Goal: Navigation & Orientation: Find specific page/section

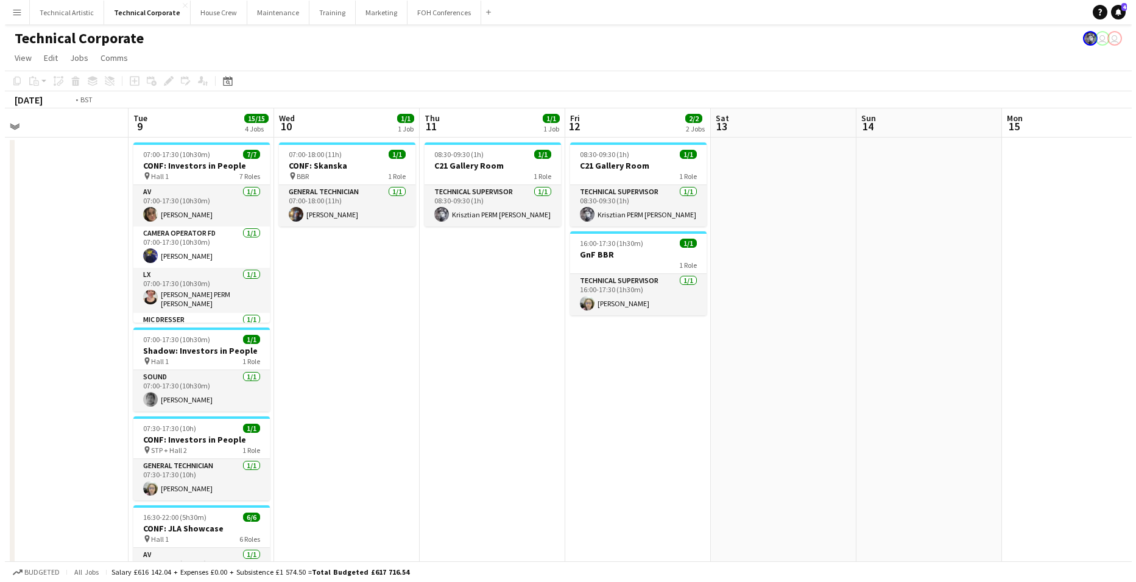
scroll to position [0, 402]
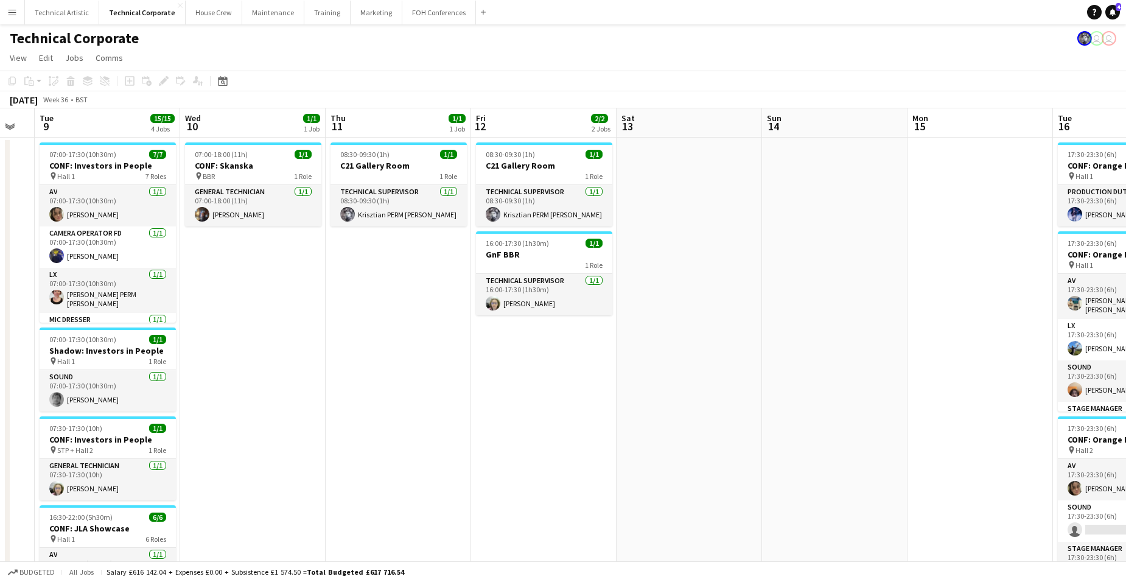
drag, startPoint x: 977, startPoint y: 370, endPoint x: 679, endPoint y: 363, distance: 298.4
click at [679, 363] on app-calendar-viewport "Sat 6 Sun 7 Mon 8 Tue 9 15/15 4 Jobs Wed 10 1/1 1 Job Thu 11 1/1 1 Job Fri 12 2…" at bounding box center [563, 585] width 1126 height 954
click at [68, 16] on button "Technical Artistic Close" at bounding box center [62, 13] width 74 height 24
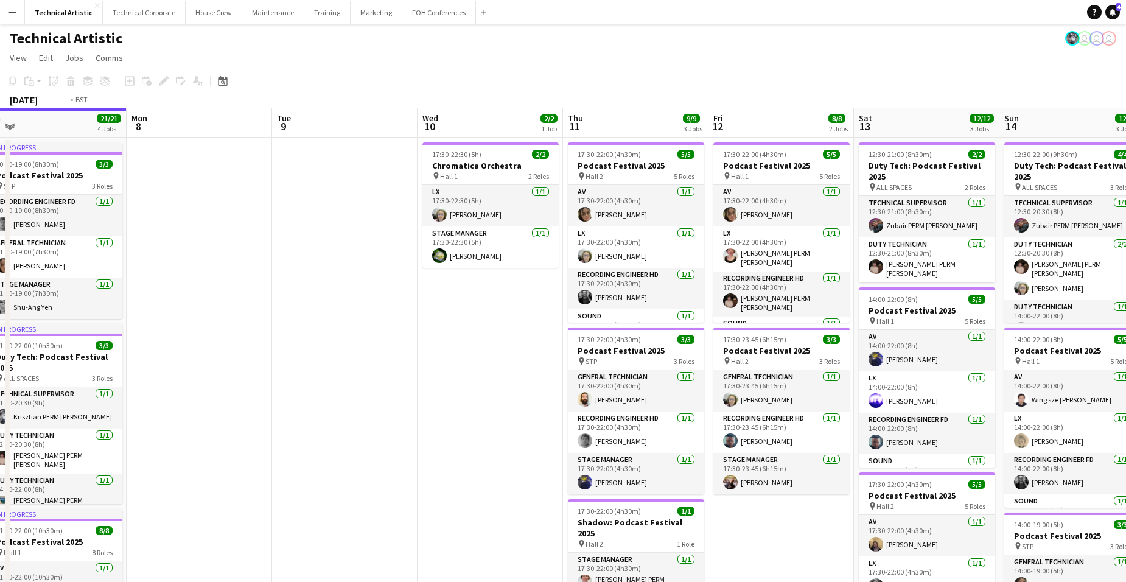
scroll to position [0, 336]
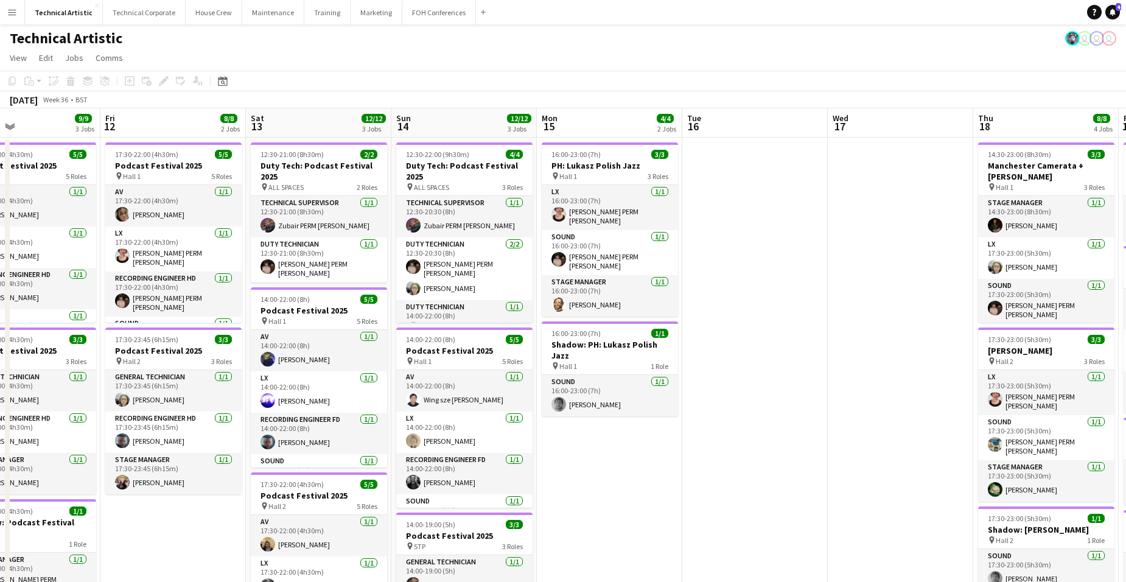
drag, startPoint x: 986, startPoint y: 323, endPoint x: 213, endPoint y: 334, distance: 772.8
click at [213, 334] on app-calendar-viewport "Tue 9 Wed 10 2/2 1 Job Thu 11 9/9 3 Jobs Fri 12 8/8 2 Jobs Sat 13 12/12 3 Jobs …" at bounding box center [563, 505] width 1126 height 794
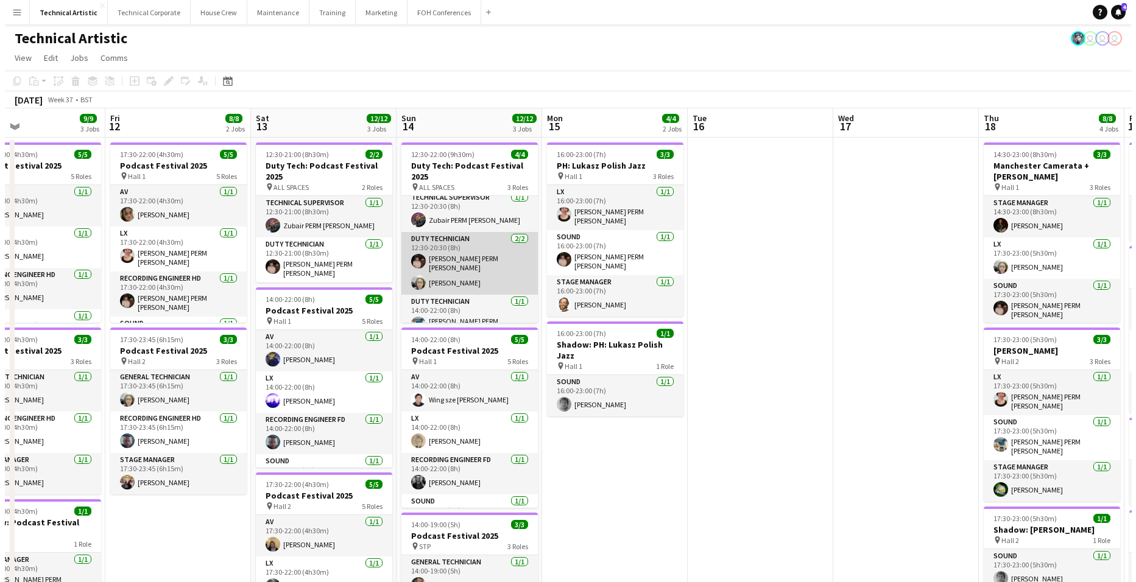
scroll to position [0, 0]
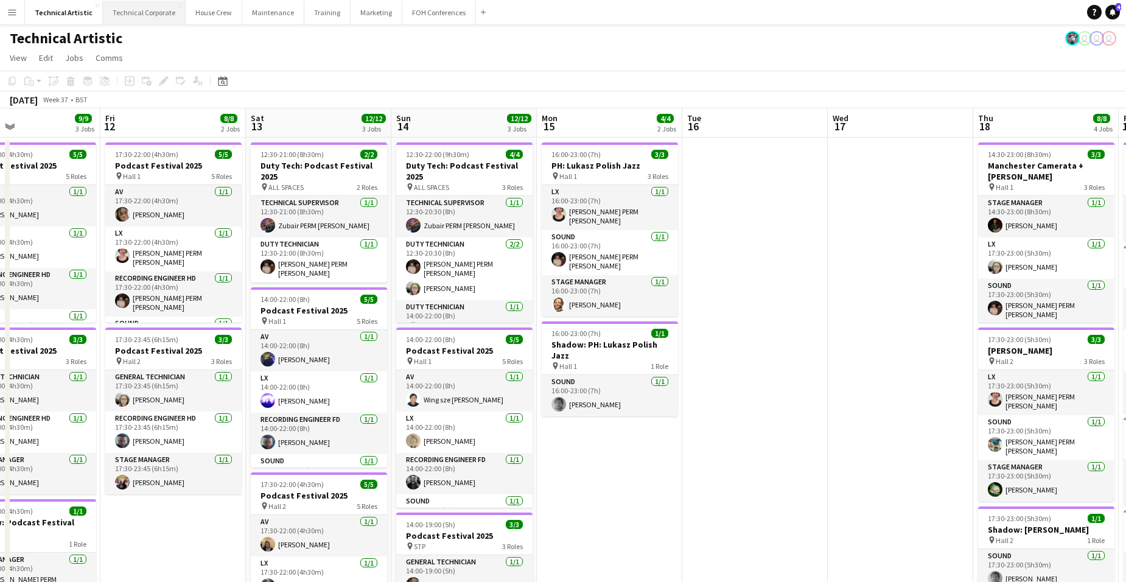
click at [155, 13] on button "Technical Corporate Close" at bounding box center [144, 13] width 83 height 24
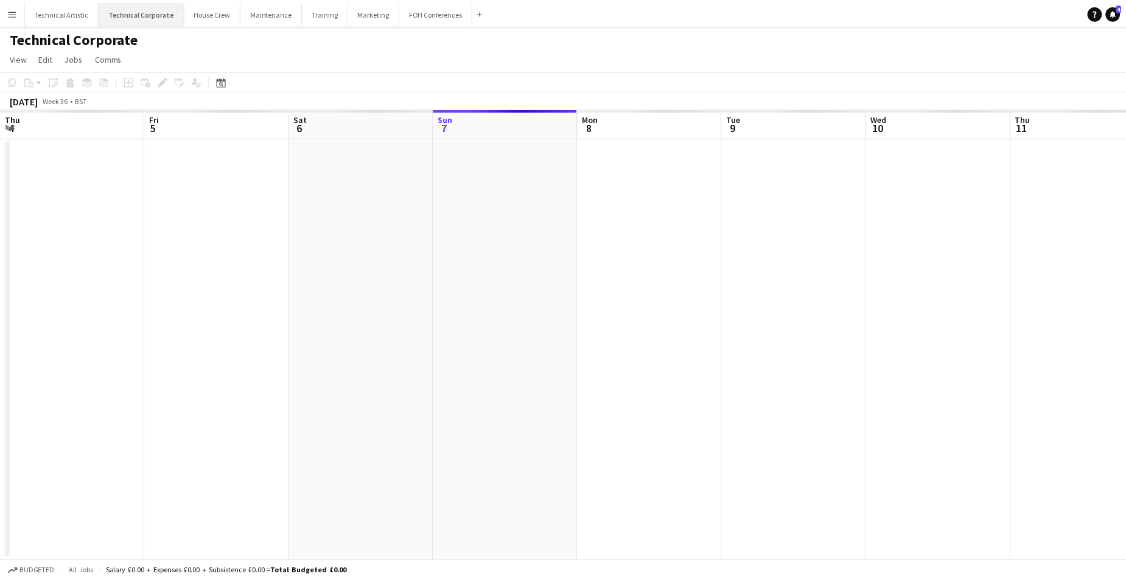
scroll to position [0, 291]
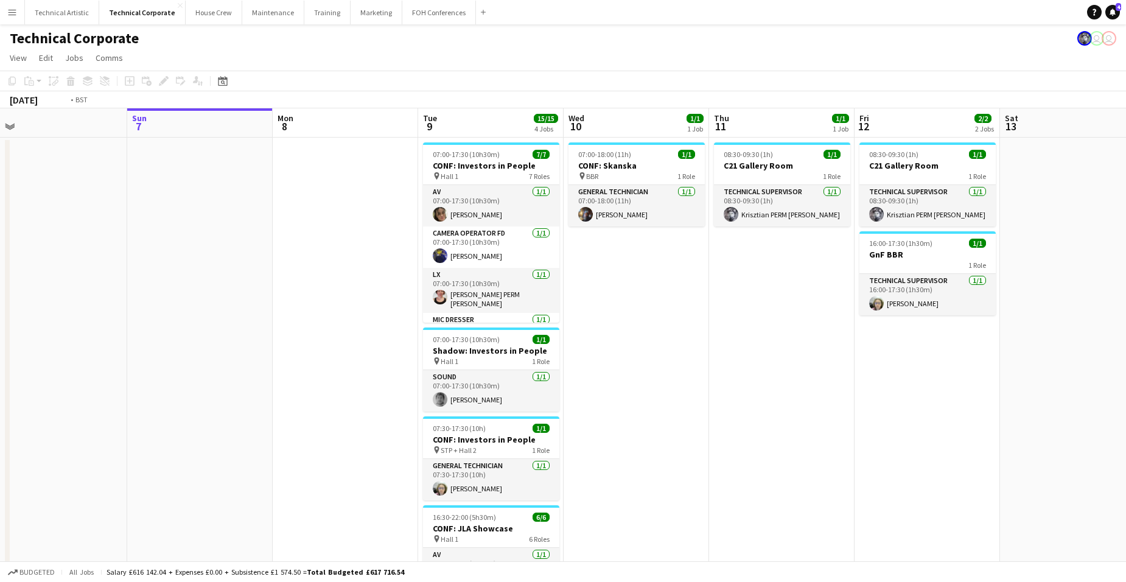
drag, startPoint x: 1019, startPoint y: 348, endPoint x: 273, endPoint y: 372, distance: 746.3
click at [273, 372] on app-calendar-viewport "Thu 4 Fri 5 Sat 6 Sun 7 Mon 8 Tue 9 15/15 4 Jobs Wed 10 1/1 1 Job Thu 11 1/1 1 …" at bounding box center [563, 420] width 1126 height 625
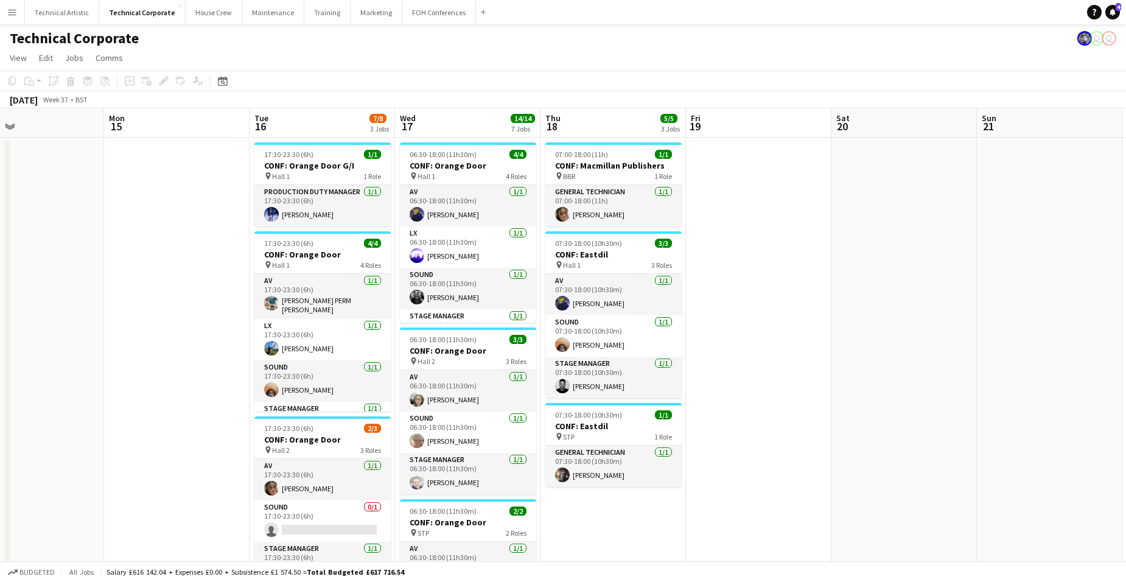
scroll to position [0, 484]
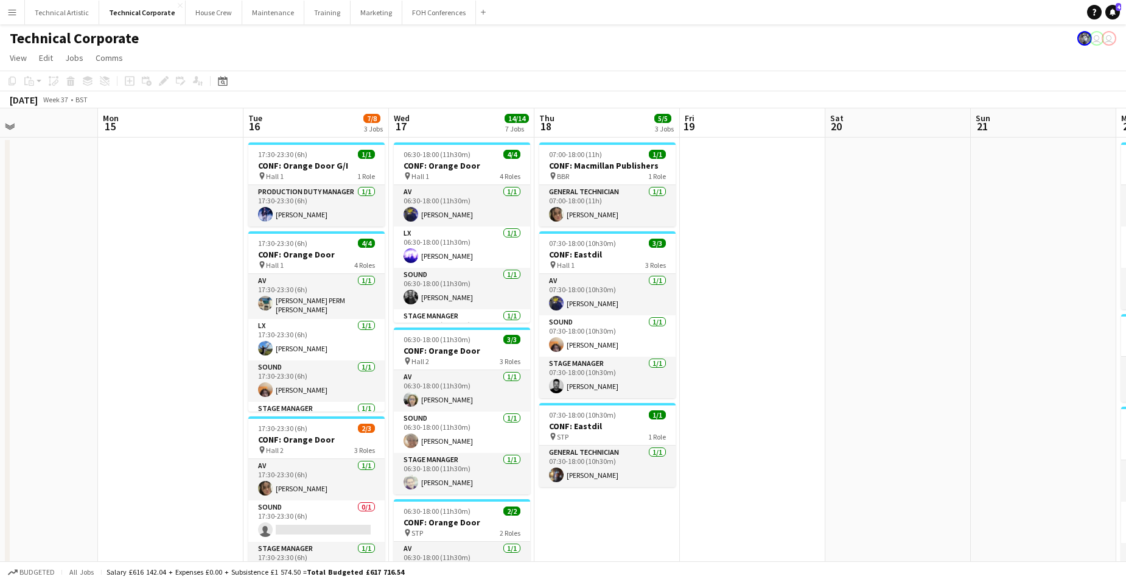
drag, startPoint x: 591, startPoint y: 357, endPoint x: 125, endPoint y: 362, distance: 465.9
click at [125, 362] on app-calendar-viewport "Thu 11 1/1 1 Job Fri 12 2/2 2 Jobs Sat 13 Sun 14 Mon 15 Tue 16 7/8 3 Jobs Wed 1…" at bounding box center [563, 585] width 1126 height 954
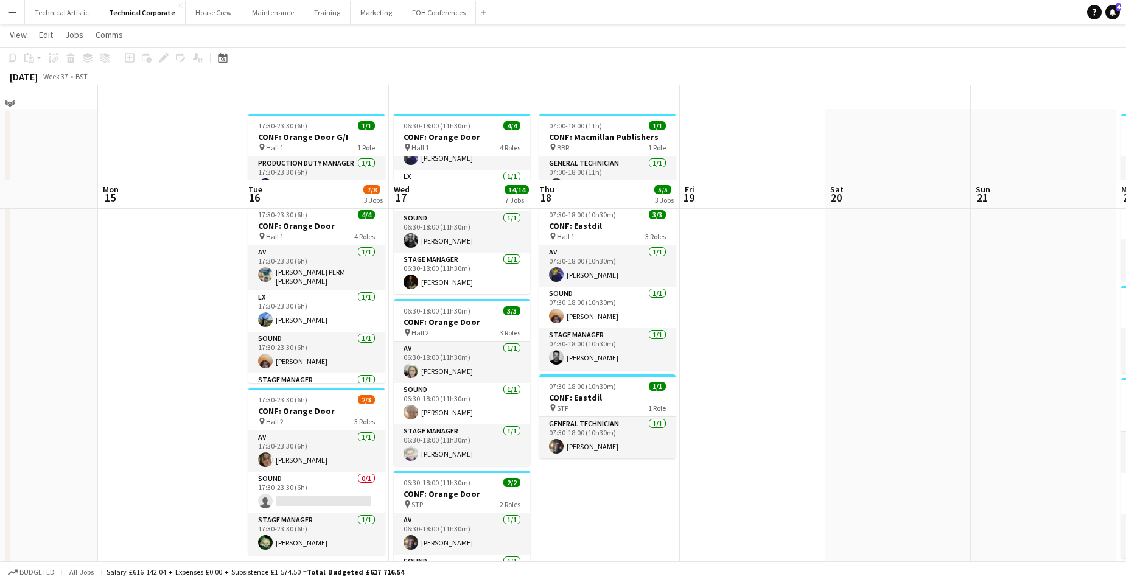
scroll to position [0, 0]
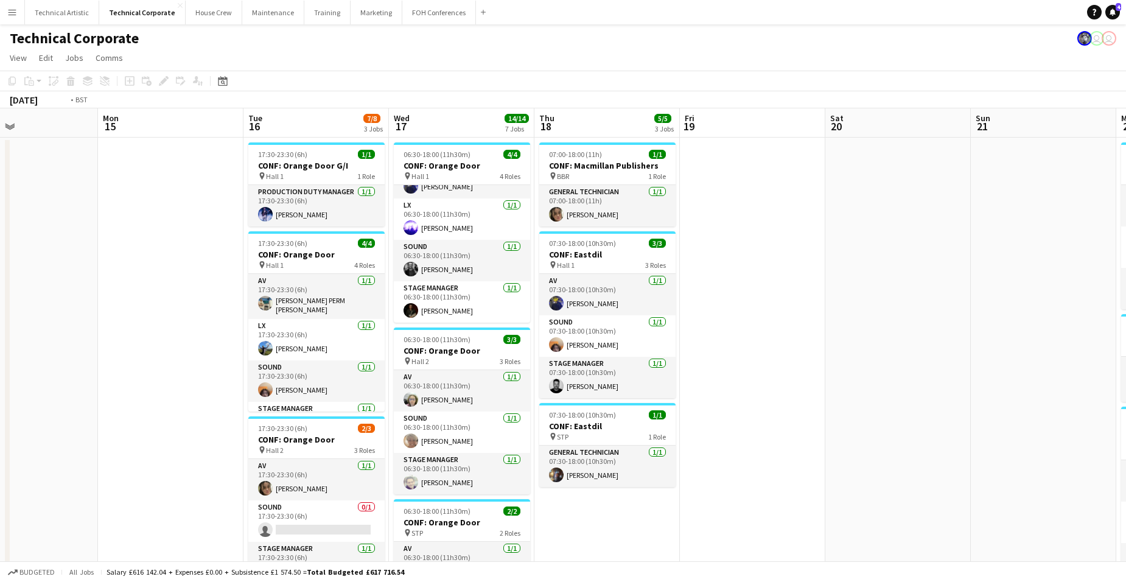
drag, startPoint x: 999, startPoint y: 289, endPoint x: 261, endPoint y: 291, distance: 738.0
click at [297, 289] on app-calendar-viewport "Thu 11 1/1 1 Job Fri 12 2/2 2 Jobs Sat 13 Sun 14 Mon 15 Tue 16 7/8 3 Jobs Wed 1…" at bounding box center [563, 585] width 1126 height 954
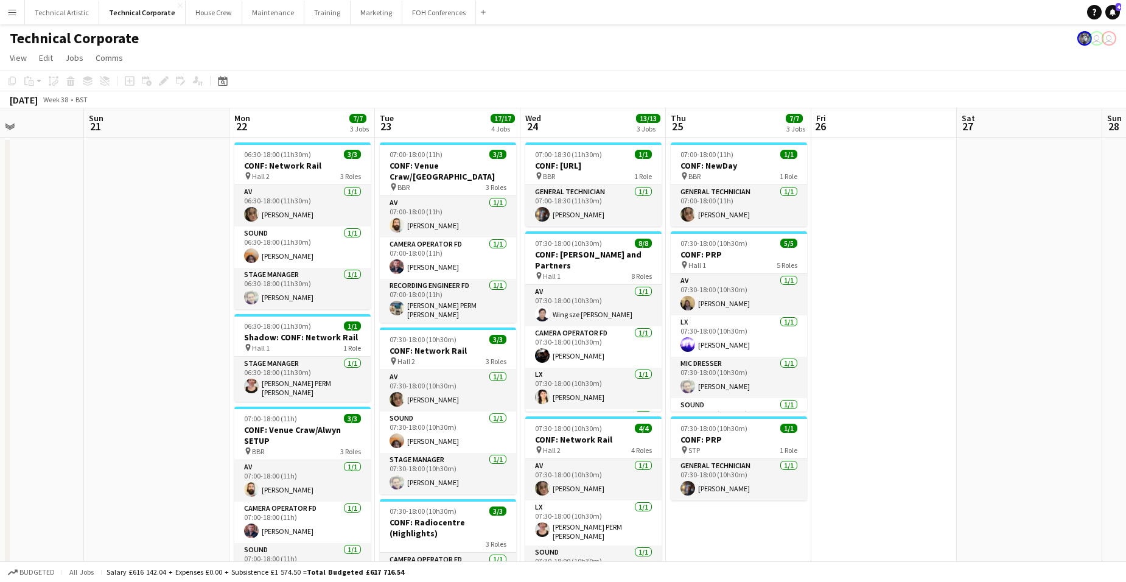
scroll to position [0, 499]
drag, startPoint x: 876, startPoint y: 280, endPoint x: 698, endPoint y: 293, distance: 178.3
click at [698, 293] on app-calendar-viewport "Wed 17 14/14 7 Jobs Thu 18 5/5 3 Jobs Fri 19 Sat 20 Sun 21 Mon 22 7/7 3 Jobs Tu…" at bounding box center [563, 585] width 1126 height 954
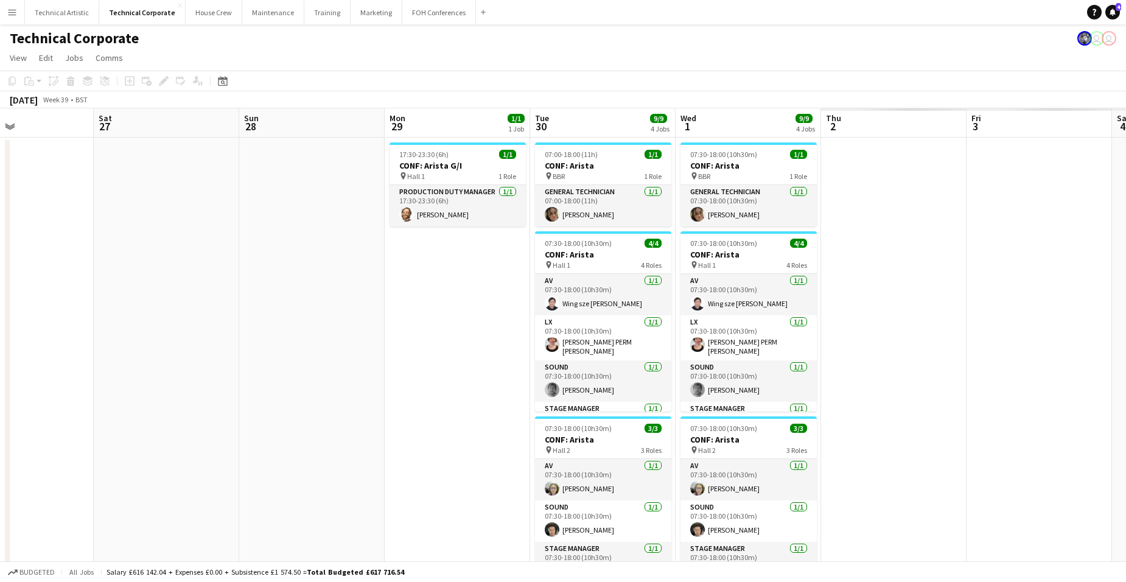
drag, startPoint x: 1049, startPoint y: 252, endPoint x: 299, endPoint y: 255, distance: 750.2
click at [278, 258] on app-calendar-viewport "Mon 22 7/7 3 Jobs Tue 23 17/17 4 Jobs Wed 24 13/13 3 Jobs Thu 25 7/7 3 Jobs Fri…" at bounding box center [563, 585] width 1126 height 954
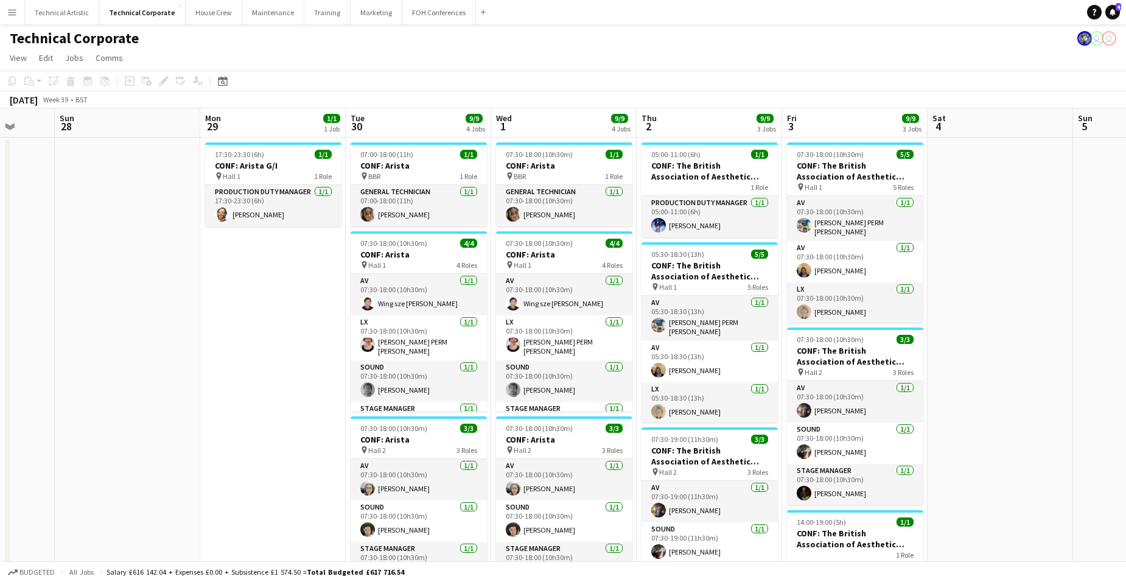
scroll to position [0, 370]
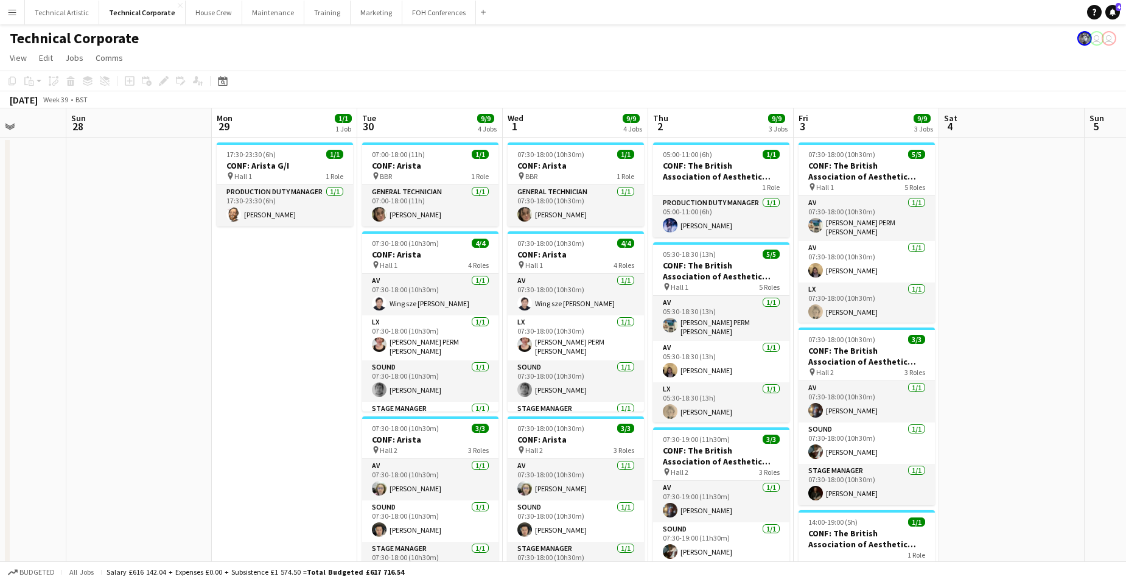
drag, startPoint x: 1019, startPoint y: 298, endPoint x: 755, endPoint y: 323, distance: 264.9
click at [755, 323] on app-calendar-viewport "Thu 25 7/7 3 Jobs Fri 26 Sat 27 Sun 28 Mon 29 1/1 1 Job Tue 30 9/9 4 Jobs Wed 1…" at bounding box center [563, 585] width 1126 height 954
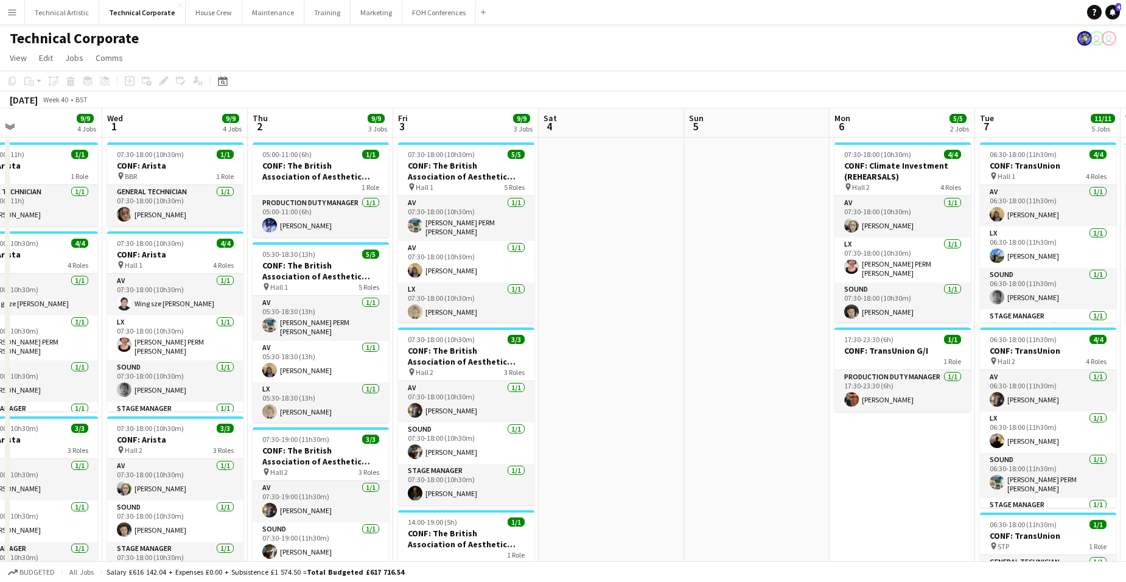
scroll to position [0, 293]
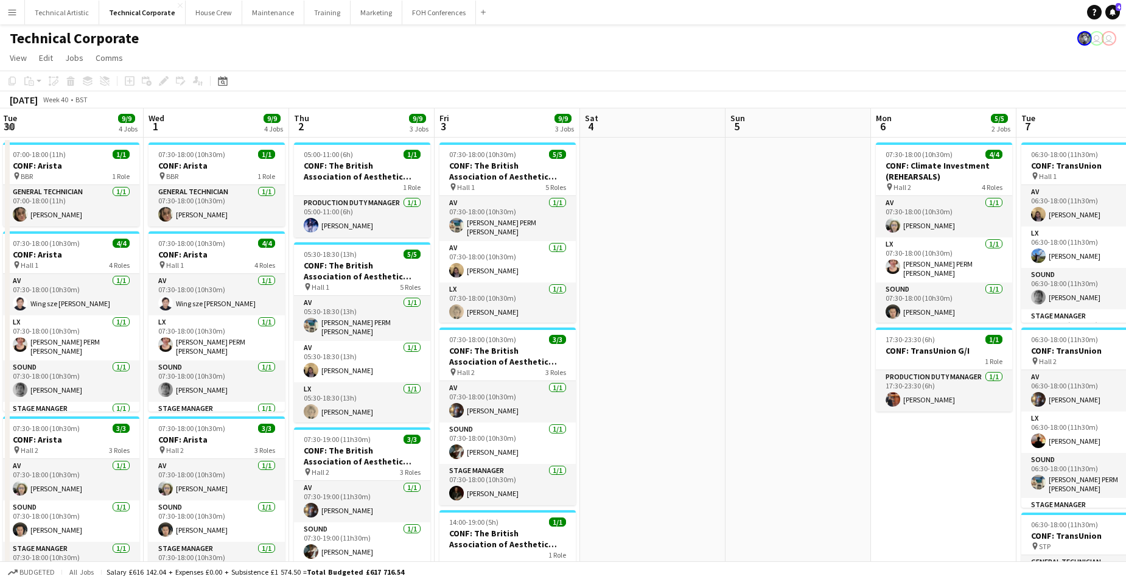
drag, startPoint x: 1012, startPoint y: 291, endPoint x: 653, endPoint y: 296, distance: 359.3
click at [653, 296] on app-calendar-viewport "Sun 28 Mon 29 1/1 1 Job Tue 30 9/9 4 Jobs Wed 1 9/9 4 Jobs Thu 2 9/9 3 Jobs Fri…" at bounding box center [563, 585] width 1126 height 954
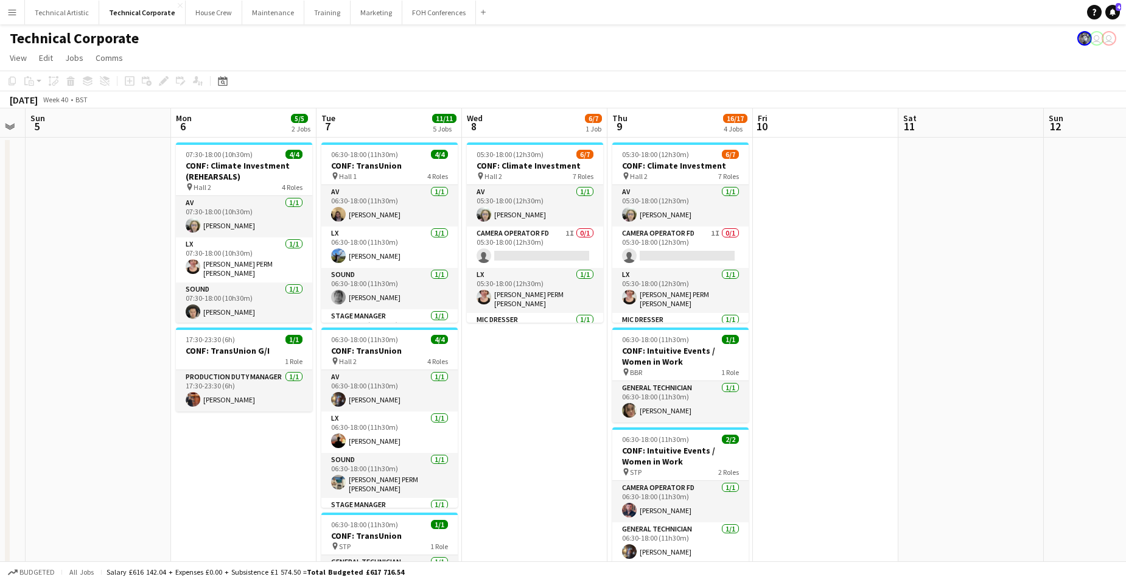
scroll to position [0, 484]
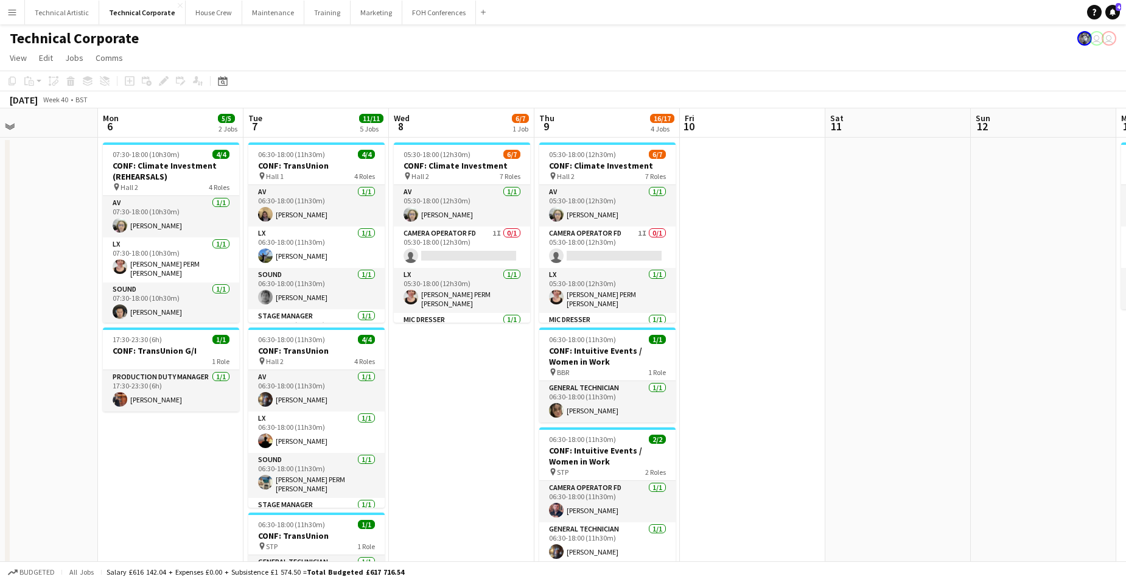
drag, startPoint x: 840, startPoint y: 351, endPoint x: 67, endPoint y: 309, distance: 774.5
click at [67, 309] on app-calendar-viewport "Thu 2 9/9 3 Jobs Fri 3 9/9 3 Jobs Sat 4 Sun 5 Mon 6 5/5 2 Jobs Tue 7 11/11 5 Jo…" at bounding box center [563, 585] width 1126 height 954
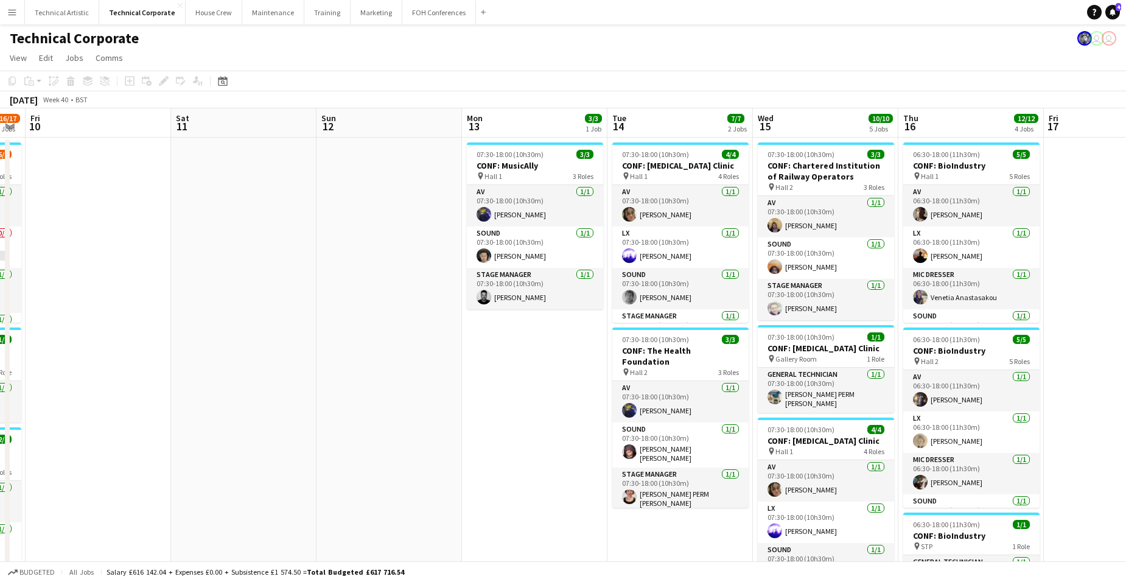
drag, startPoint x: 868, startPoint y: 265, endPoint x: 214, endPoint y: 282, distance: 654.8
click at [214, 282] on app-calendar-viewport "Tue 7 11/11 5 Jobs Wed 8 6/7 1 Job Thu 9 16/17 4 Jobs Fri 10 Sat 11 Sun 12 Mon …" at bounding box center [563, 585] width 1126 height 954
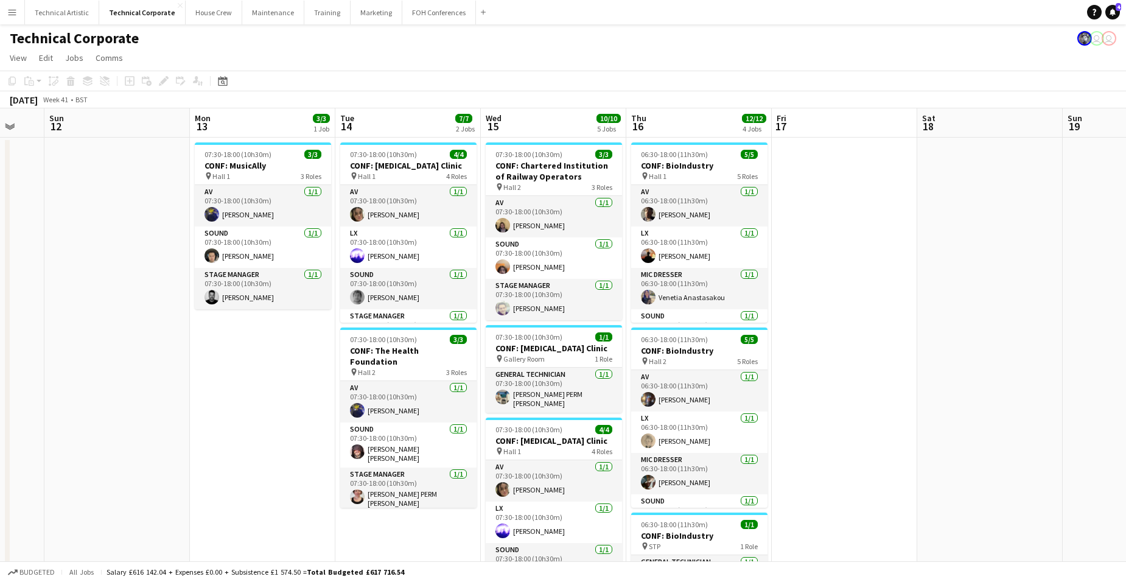
scroll to position [0, 246]
drag, startPoint x: 572, startPoint y: 340, endPoint x: 301, endPoint y: 351, distance: 271.8
click at [301, 351] on app-calendar-viewport "Fri 10 Sat 11 Sun 12 Mon 13 3/3 1 Job Tue 14 7/7 2 Jobs Wed 15 10/10 5 Jobs Thu…" at bounding box center [563, 585] width 1126 height 954
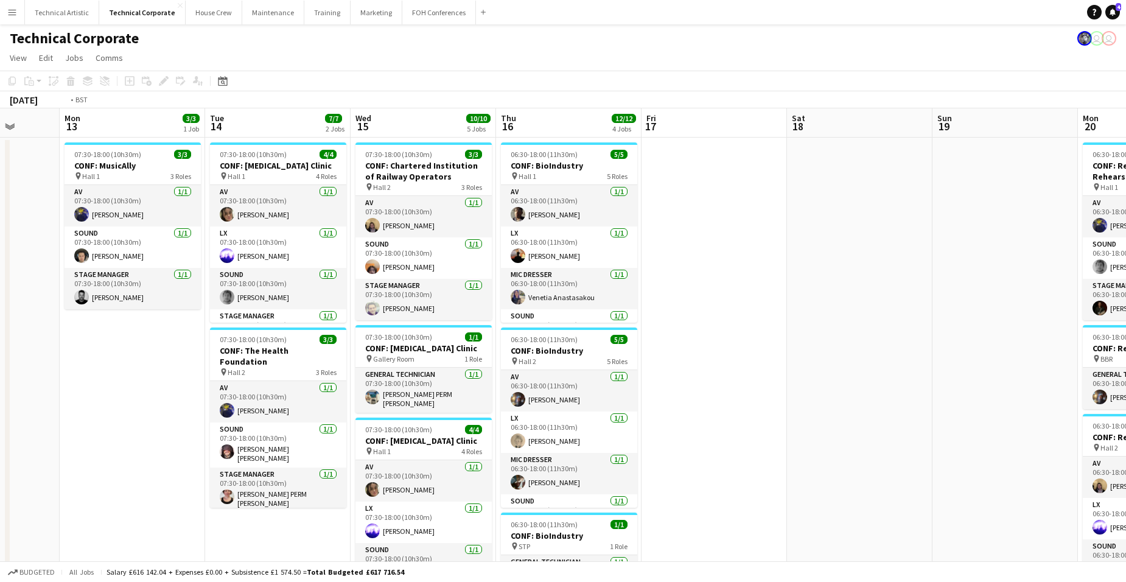
drag, startPoint x: 875, startPoint y: 302, endPoint x: 188, endPoint y: 310, distance: 687.5
click at [188, 310] on app-calendar-viewport "Fri 10 Sat 11 Sun 12 Mon 13 3/3 1 Job Tue 14 7/7 2 Jobs Wed 15 10/10 5 Jobs Thu…" at bounding box center [563, 585] width 1126 height 954
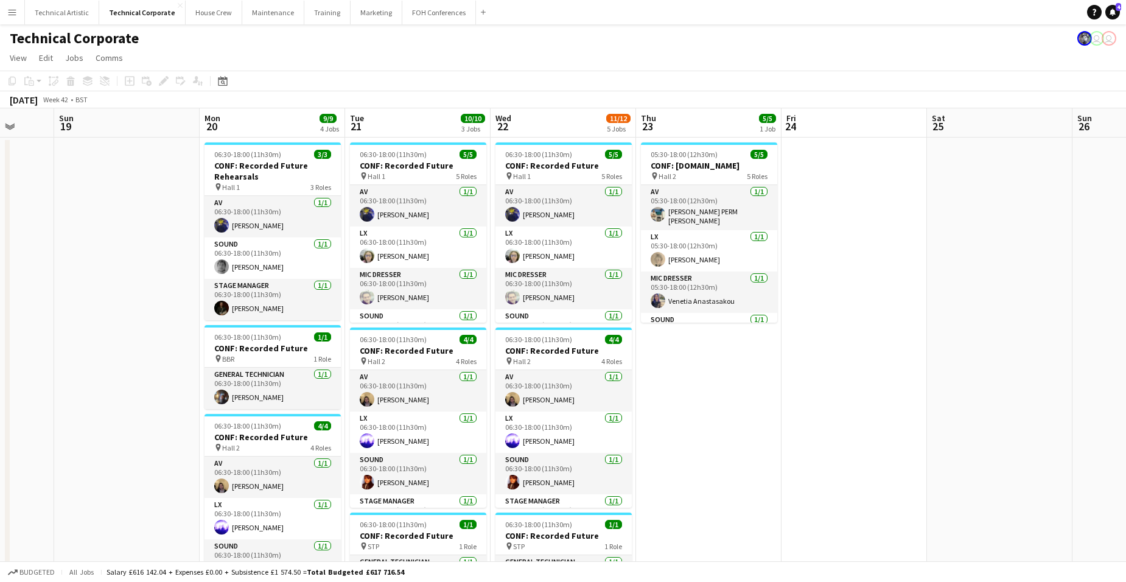
scroll to position [0, 402]
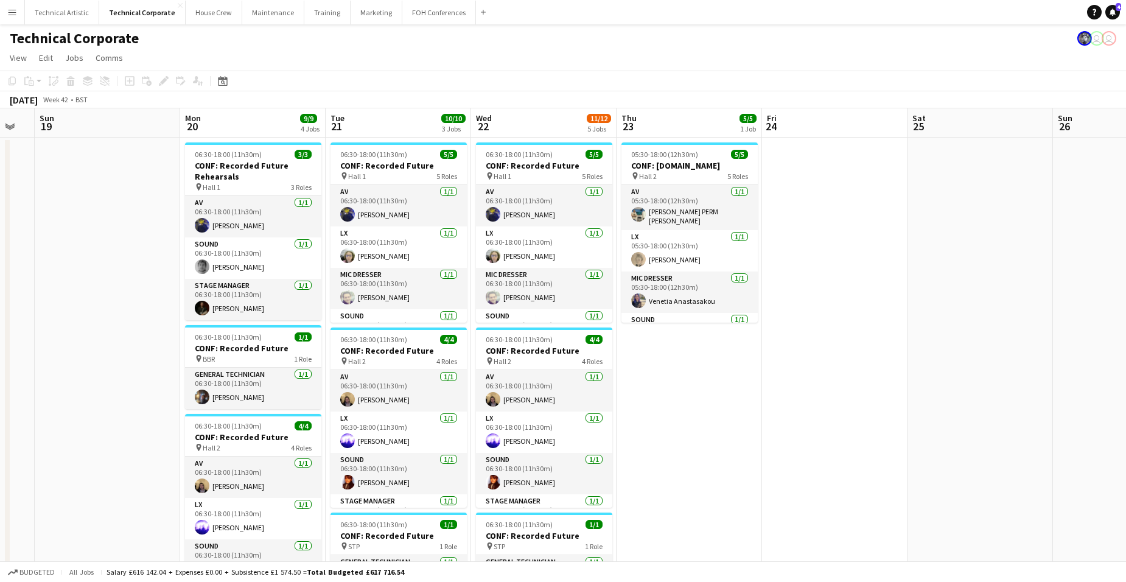
drag, startPoint x: 623, startPoint y: 306, endPoint x: 281, endPoint y: 334, distance: 342.7
click at [281, 334] on app-calendar-viewport "Thu 16 12/12 4 Jobs Fri 17 Sat 18 Sun 19 Mon 20 9/9 4 Jobs Tue 21 10/10 3 Jobs …" at bounding box center [563, 585] width 1126 height 954
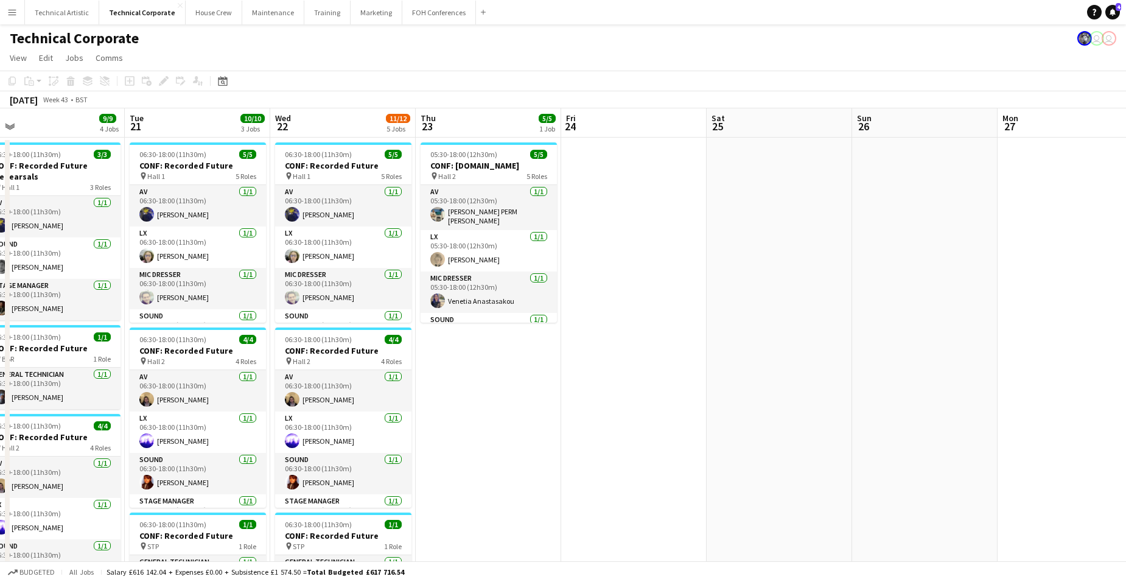
drag, startPoint x: 942, startPoint y: 343, endPoint x: 450, endPoint y: 365, distance: 492.5
click at [450, 365] on app-calendar-viewport "Sat 18 Sun 19 Mon 20 9/9 4 Jobs Tue 21 10/10 3 Jobs Wed 22 11/12 5 Jobs Thu 23 …" at bounding box center [563, 585] width 1126 height 954
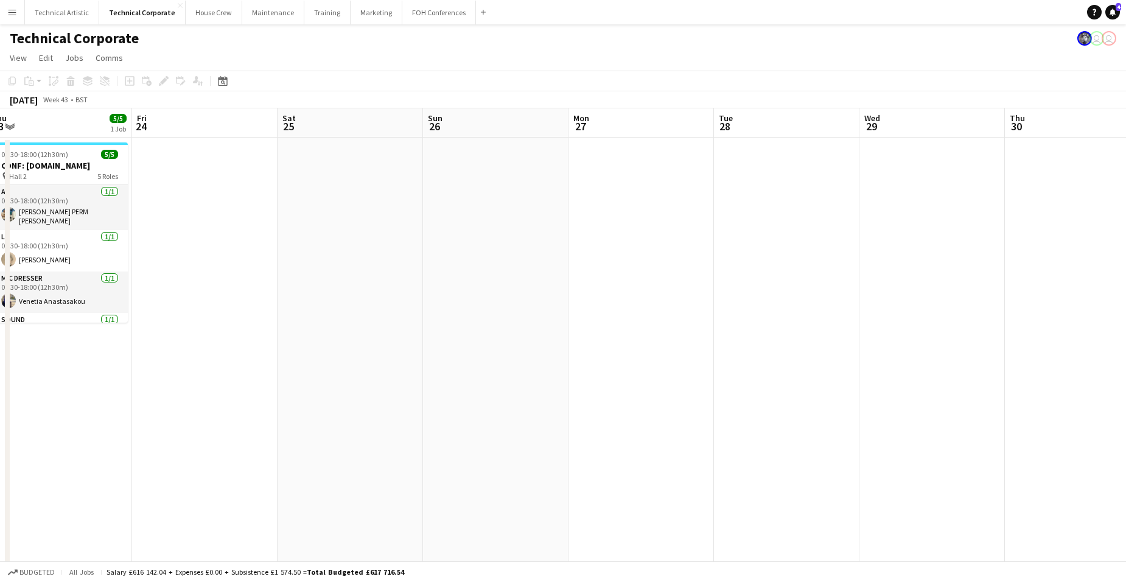
drag, startPoint x: 852, startPoint y: 332, endPoint x: 294, endPoint y: 354, distance: 558.8
click at [285, 356] on app-calendar-viewport "Mon 20 9/9 4 Jobs Tue 21 10/10 3 Jobs Wed 22 11/12 5 Jobs Thu 23 5/5 1 Job Fri …" at bounding box center [563, 585] width 1126 height 954
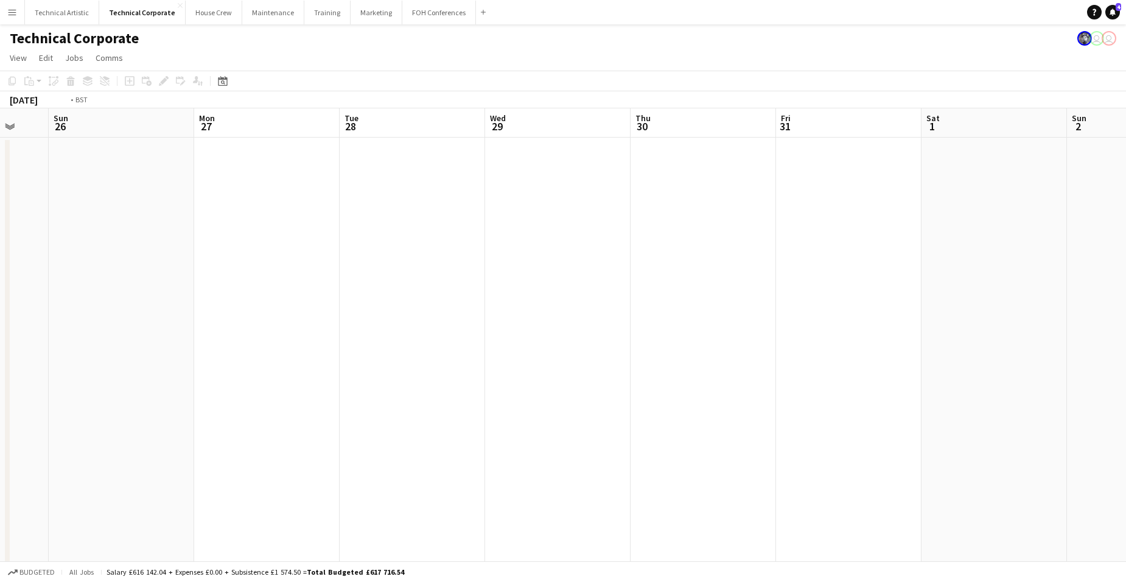
drag, startPoint x: 734, startPoint y: 358, endPoint x: 208, endPoint y: 358, distance: 526.1
click at [199, 357] on app-calendar-viewport "Thu 23 5/5 1 Job Fri 24 Sat 25 Sun 26 Mon 27 Tue 28 Wed 29 Thu 30 Fri 31 Sat 1 …" at bounding box center [563, 585] width 1126 height 954
drag, startPoint x: 650, startPoint y: 290, endPoint x: 192, endPoint y: 293, distance: 457.9
click at [137, 303] on app-calendar-viewport "Mon 27 Tue 28 Wed 29 Thu 30 Fri 31 Sat 1 Sun 2 Mon 3 Tue 4 Wed 5 Thu 6 Fri 7 Sa…" at bounding box center [563, 585] width 1126 height 954
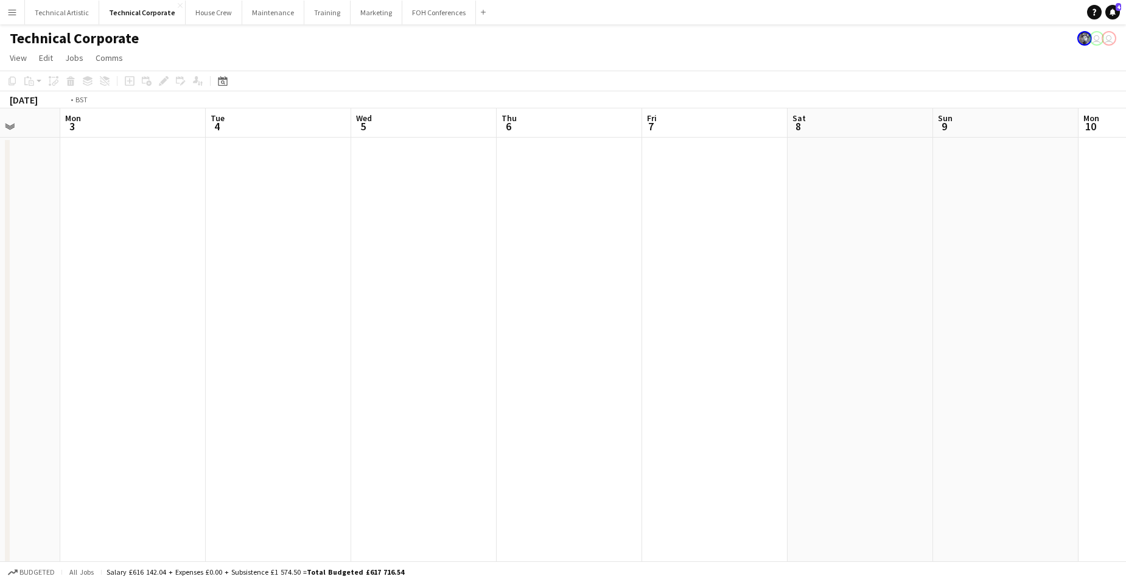
drag, startPoint x: 575, startPoint y: 311, endPoint x: -5, endPoint y: 328, distance: 581.2
click at [0, 328] on html "Menu Boards Boards Boards All jobs Status Workforce Workforce My Workforce Recr…" at bounding box center [563, 541] width 1126 height 1083
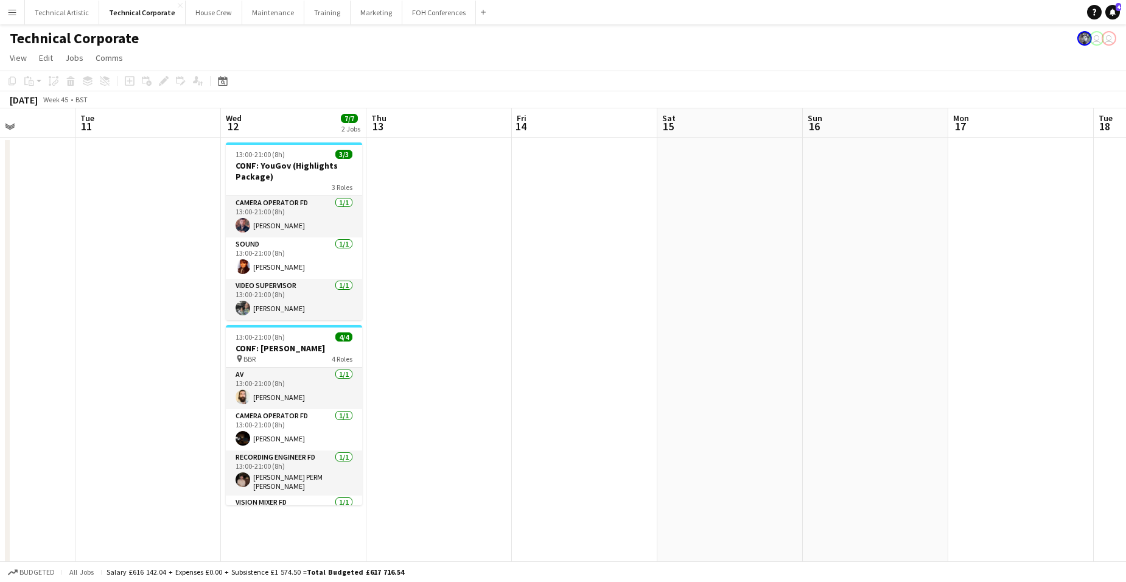
scroll to position [0, 423]
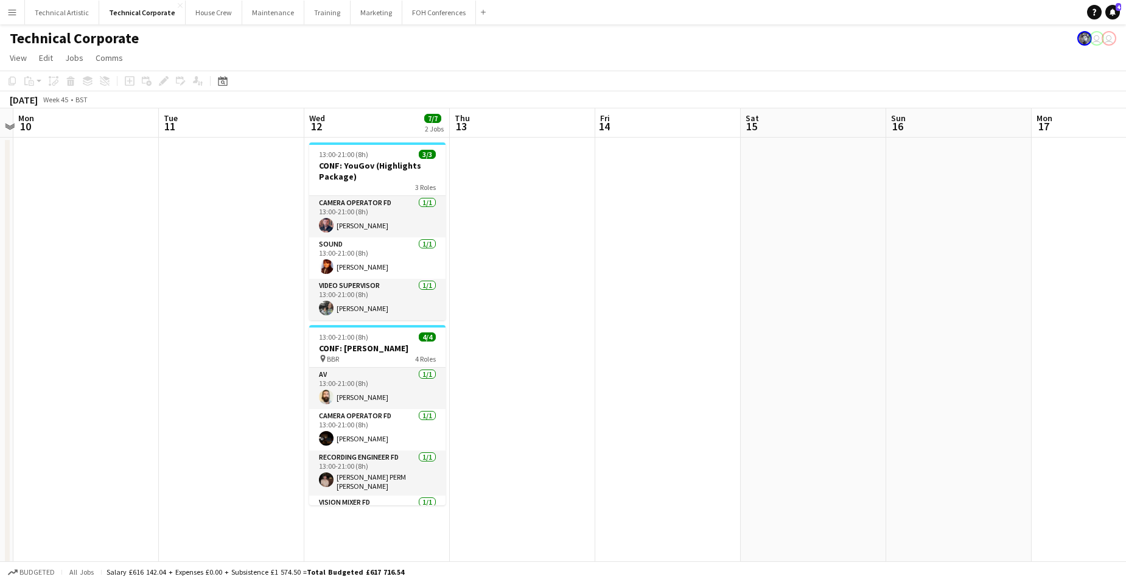
drag, startPoint x: 360, startPoint y: 317, endPoint x: -31, endPoint y: 329, distance: 391.1
click at [0, 329] on html "Menu Boards Boards Boards All jobs Status Workforce Workforce My Workforce Recr…" at bounding box center [563, 541] width 1126 height 1083
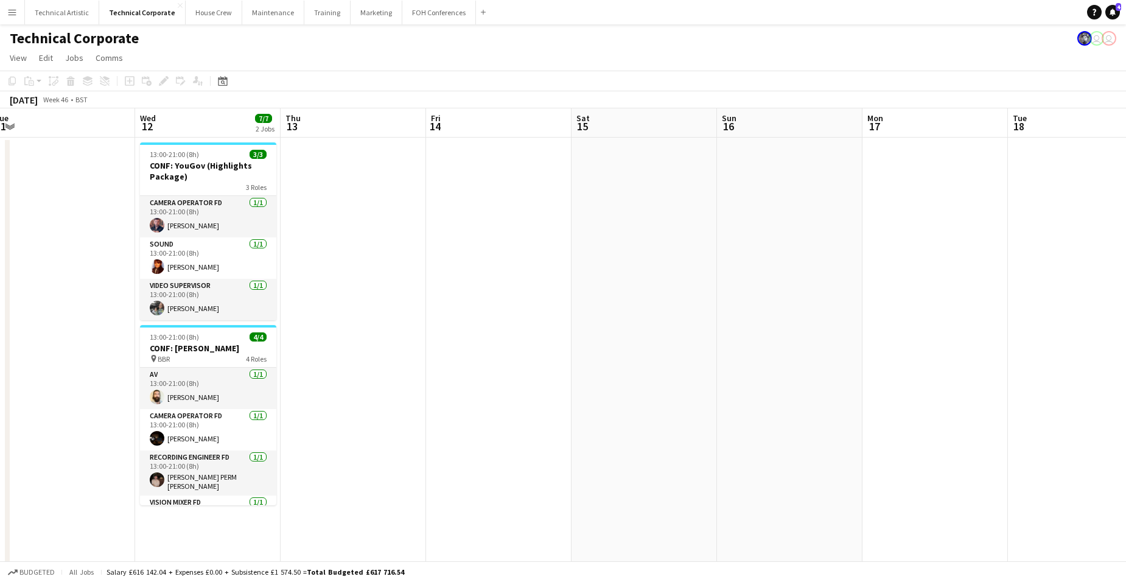
drag, startPoint x: 260, startPoint y: 307, endPoint x: 91, endPoint y: 311, distance: 169.3
click at [91, 311] on app-calendar-viewport "Sun 9 Mon 10 Tue 11 Wed 12 7/7 2 Jobs Thu 13 Fri 14 Sat 15 Sun 16 Mon 17 Tue 18…" at bounding box center [563, 585] width 1126 height 954
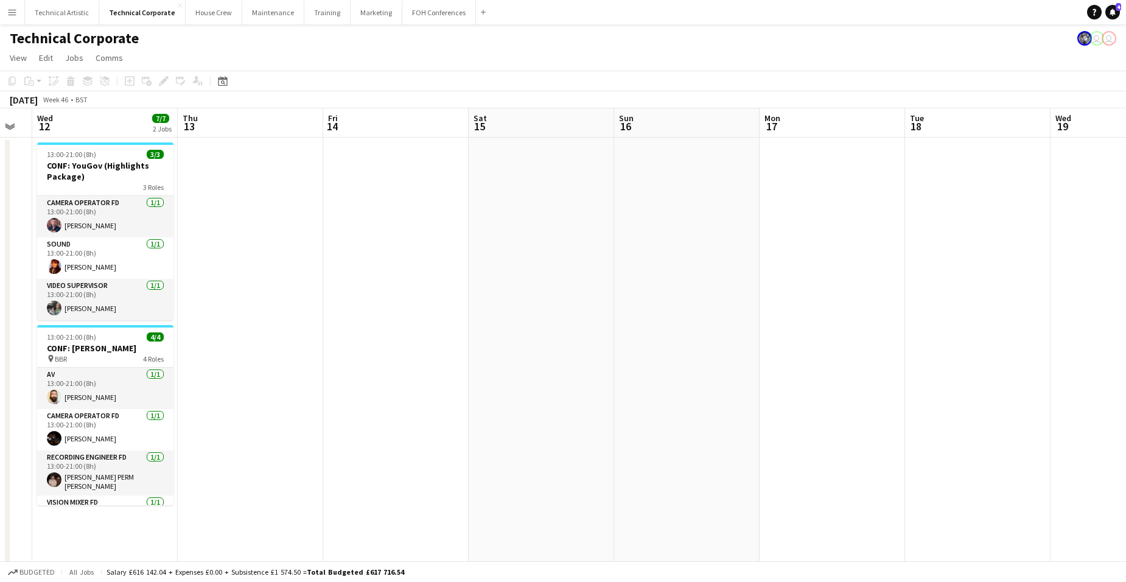
drag, startPoint x: 256, startPoint y: 372, endPoint x: 7, endPoint y: 407, distance: 251.5
click at [0, 409] on html "Menu Boards Boards Boards All jobs Status Workforce Workforce My Workforce Recr…" at bounding box center [563, 541] width 1126 height 1083
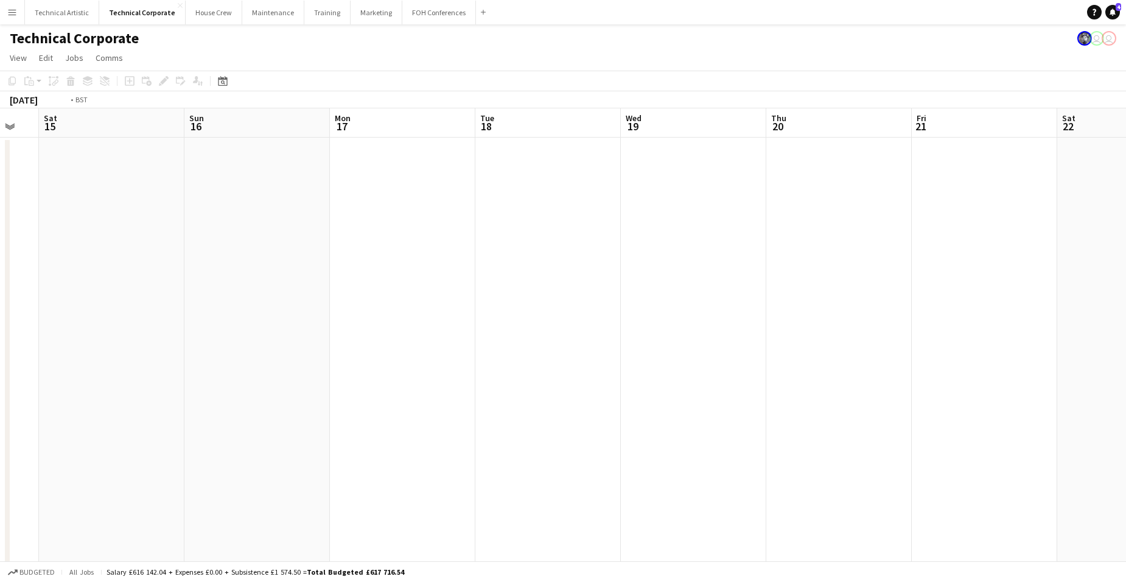
drag, startPoint x: 449, startPoint y: 360, endPoint x: 148, endPoint y: 367, distance: 301.5
click at [0, 371] on html "Menu Boards Boards Boards All jobs Status Workforce Workforce My Workforce Recr…" at bounding box center [563, 541] width 1126 height 1083
drag, startPoint x: 327, startPoint y: 376, endPoint x: -31, endPoint y: 367, distance: 358.2
click at [0, 367] on html "Menu Boards Boards Boards All jobs Status Workforce Workforce My Workforce Recr…" at bounding box center [563, 541] width 1126 height 1083
click at [0, 357] on html "Menu Boards Boards Boards All jobs Status Workforce Workforce My Workforce Recr…" at bounding box center [563, 541] width 1126 height 1083
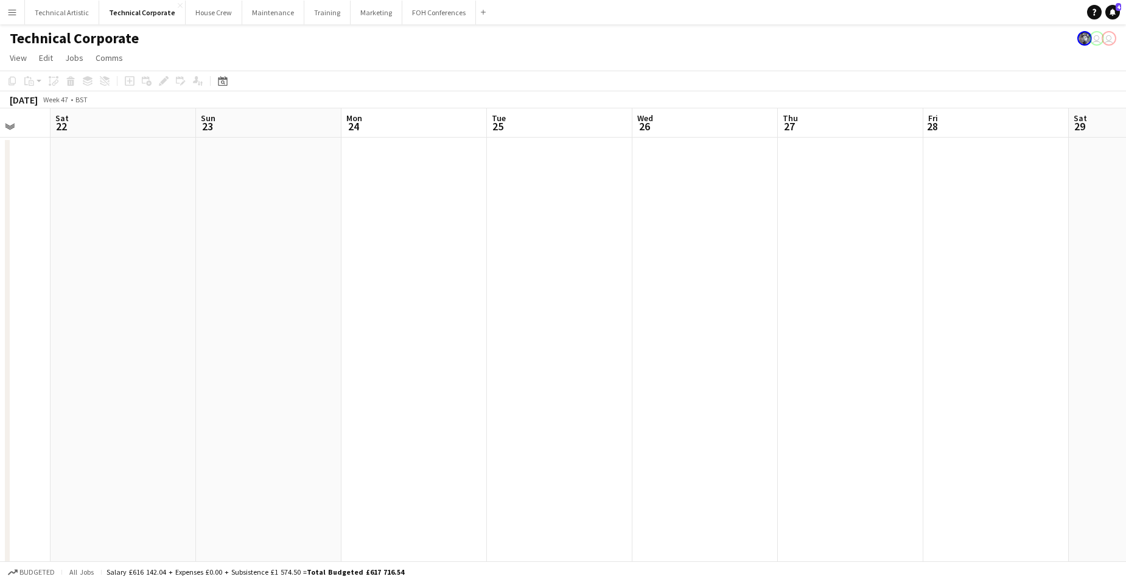
drag, startPoint x: 394, startPoint y: 346, endPoint x: -31, endPoint y: 337, distance: 425.1
click at [0, 337] on html "Menu Boards Boards Boards All jobs Status Workforce Workforce My Workforce Recr…" at bounding box center [563, 541] width 1126 height 1083
drag, startPoint x: 21, startPoint y: 334, endPoint x: 385, endPoint y: 336, distance: 364.1
click at [385, 336] on app-calendar-viewport "Fri 21 Sat 22 Sun 23 Mon 24 Tue 25 Wed 26 Thu 27 Fri 28 Sat 29 Sun 30 Mon 1 Tue…" at bounding box center [563, 585] width 1126 height 954
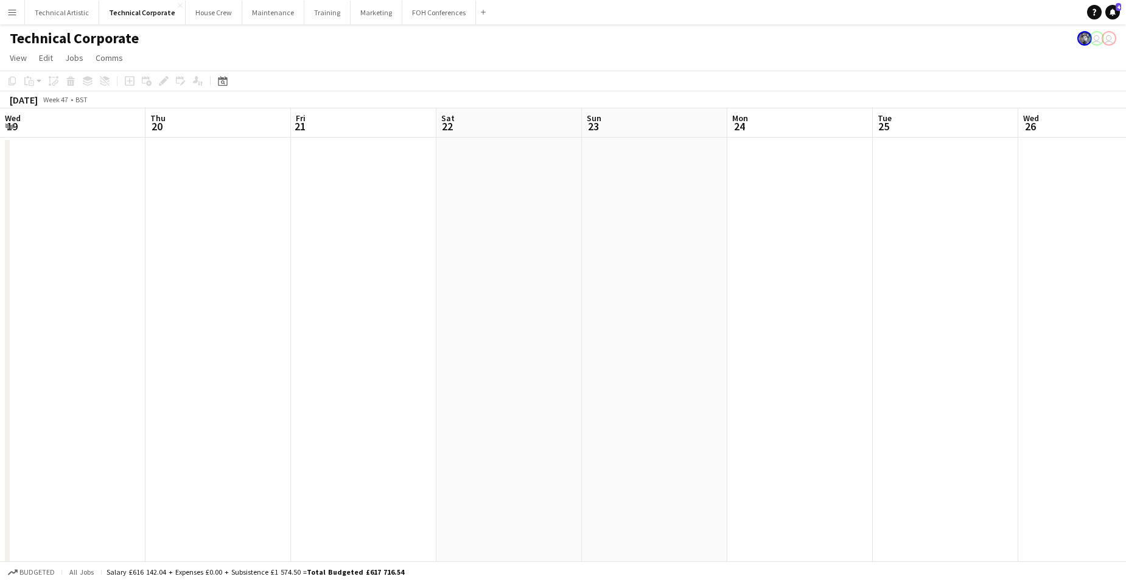
drag, startPoint x: 258, startPoint y: 348, endPoint x: 408, endPoint y: 338, distance: 150.7
click at [407, 337] on app-calendar-viewport "Mon 17 Tue 18 Wed 19 Thu 20 Fri 21 Sat 22 Sun 23 Mon 24 Tue 25 Wed 26 Thu 27 Fr…" at bounding box center [563, 585] width 1126 height 954
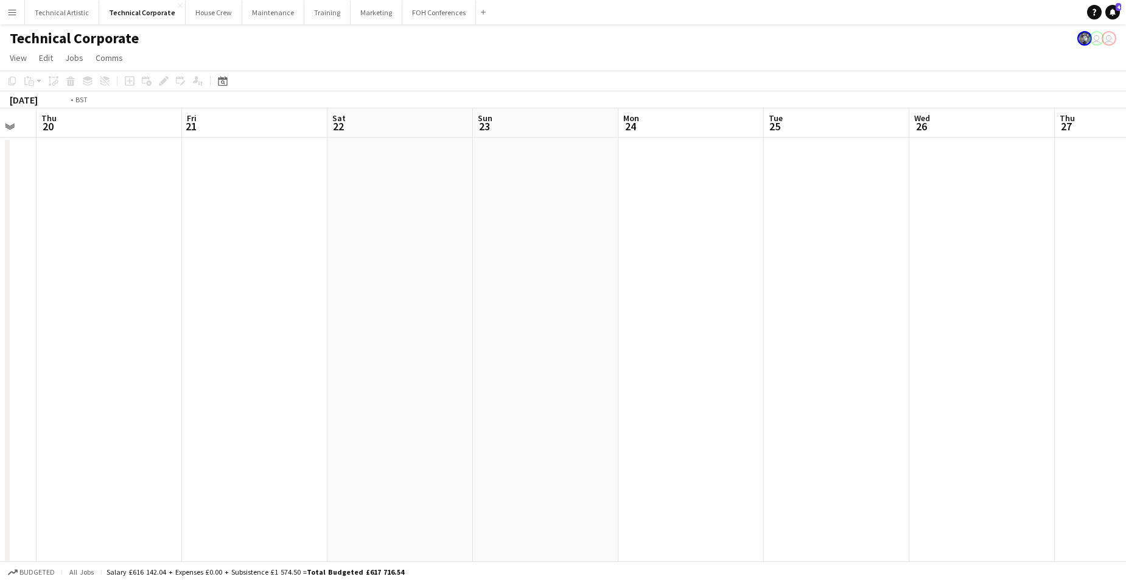
click at [467, 357] on app-calendar-viewport "Mon 17 Tue 18 Wed 19 Thu 20 Fri 21 Sat 22 Sun 23 Mon 24 Tue 25 Wed 26 Thu 27 Fr…" at bounding box center [563, 585] width 1126 height 954
drag, startPoint x: 156, startPoint y: 357, endPoint x: 732, endPoint y: 335, distance: 575.9
click at [722, 338] on app-calendar-viewport "Fri 14 Sat 15 Sun 16 Mon 17 Tue 18 Wed 19 Thu 20 Fri 21 Sat 22 Sun 23 Mon 24 Tu…" at bounding box center [563, 585] width 1126 height 954
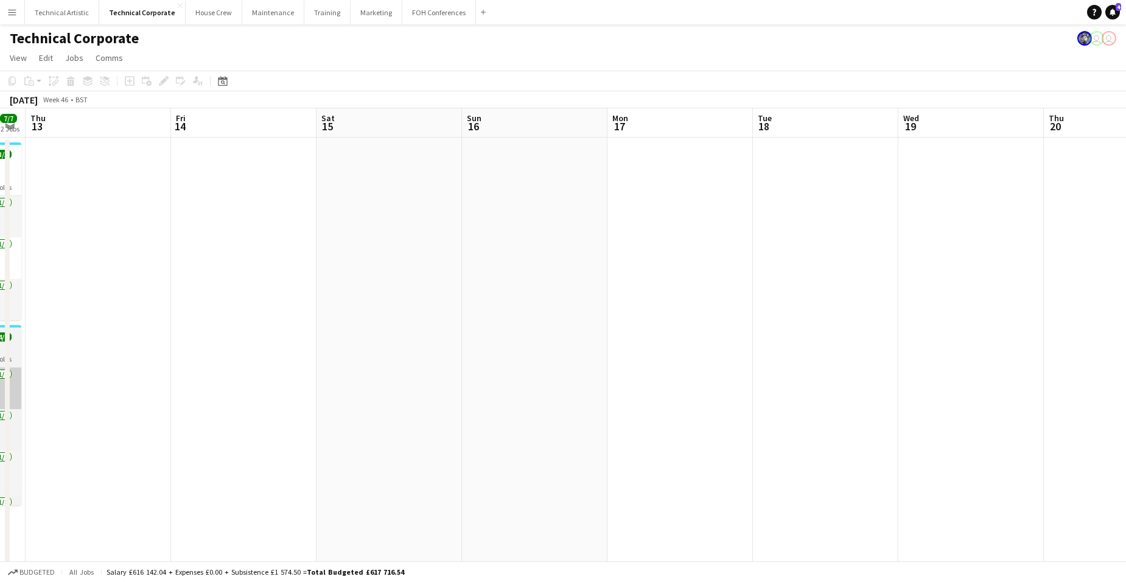
drag, startPoint x: 562, startPoint y: 357, endPoint x: 551, endPoint y: 391, distance: 35.8
click at [876, 333] on app-calendar-viewport "Mon 10 Tue 11 Wed 12 7/7 2 Jobs Thu 13 Fri 14 Sat 15 Sun 16 Mon 17 Tue 18 Wed 1…" at bounding box center [563, 585] width 1126 height 954
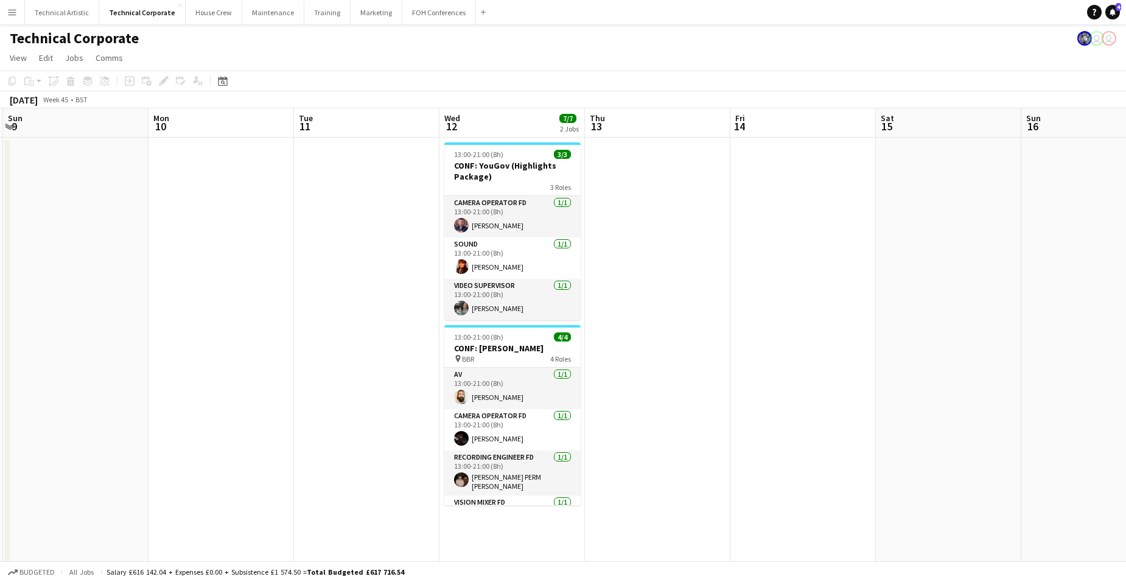
drag, startPoint x: 317, startPoint y: 374, endPoint x: 547, endPoint y: 372, distance: 230.2
click at [445, 373] on app-calendar-viewport "Thu 6 Fri 7 Sat 8 Sun 9 Mon 10 Tue 11 Wed 12 7/7 2 Jobs Thu 13 Fri 14 Sat 15 Su…" at bounding box center [563, 585] width 1126 height 954
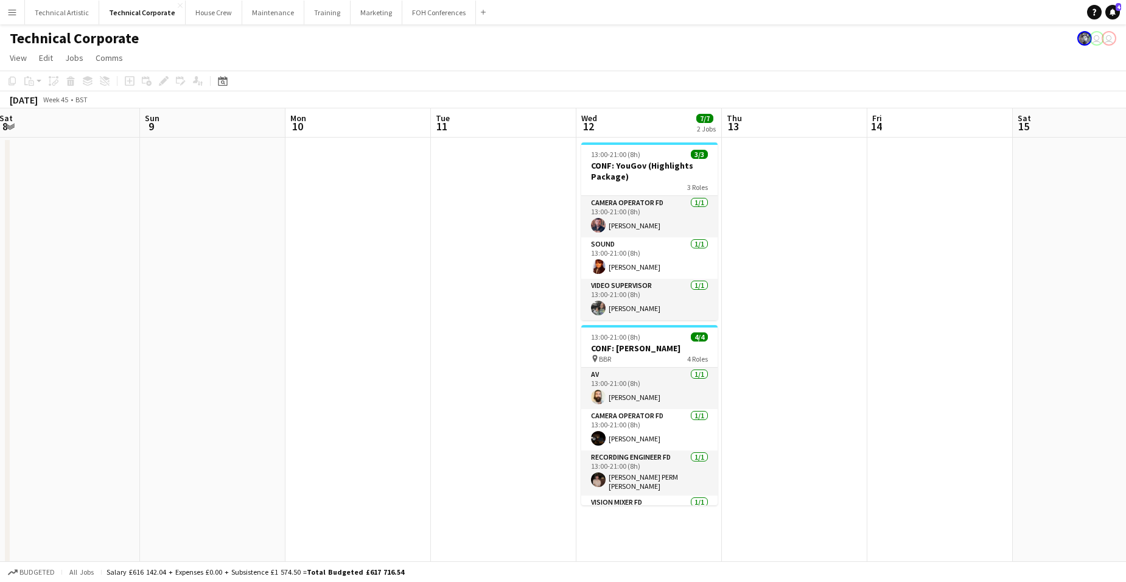
click at [646, 119] on app-board-header-date "Wed 12 7/7 2 Jobs" at bounding box center [650, 122] width 146 height 29
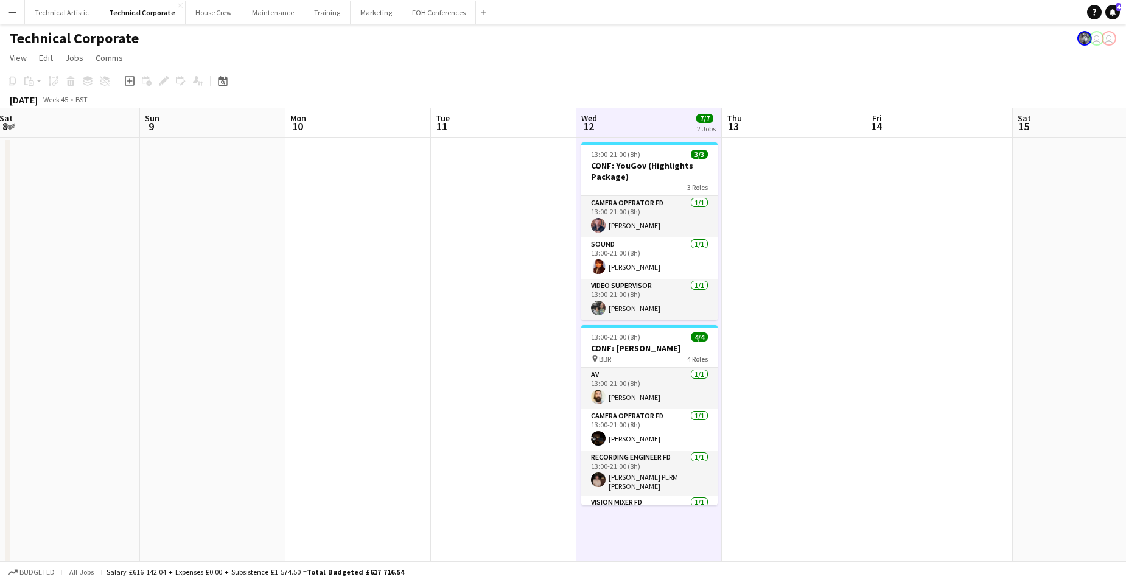
click at [645, 119] on app-board-header-date "Wed 12 7/7 2 Jobs" at bounding box center [650, 122] width 146 height 29
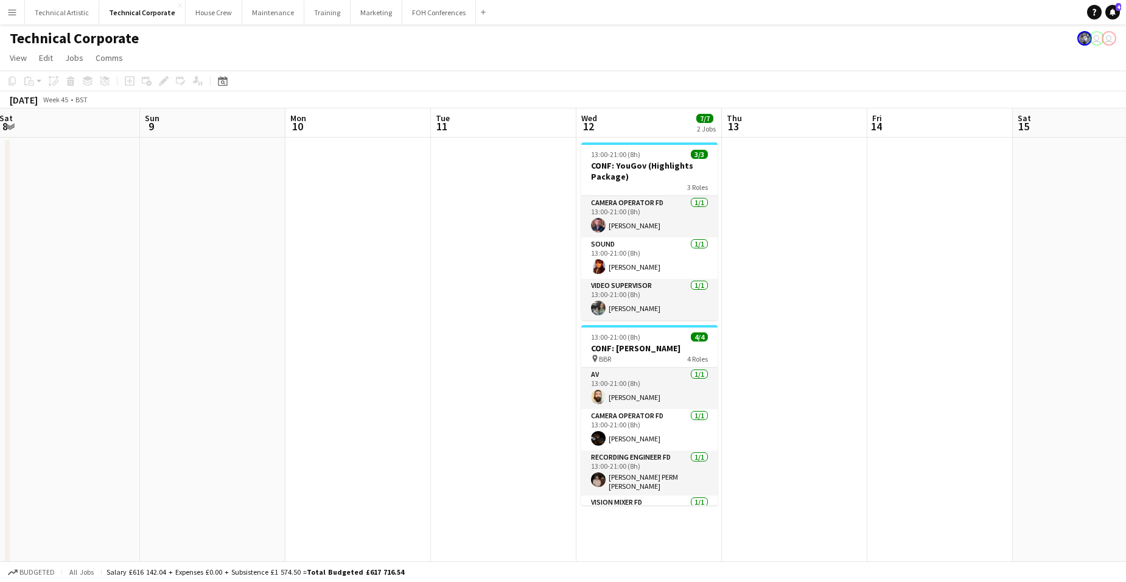
click at [645, 119] on app-board-header-date "Wed 12 7/7 2 Jobs" at bounding box center [650, 122] width 146 height 29
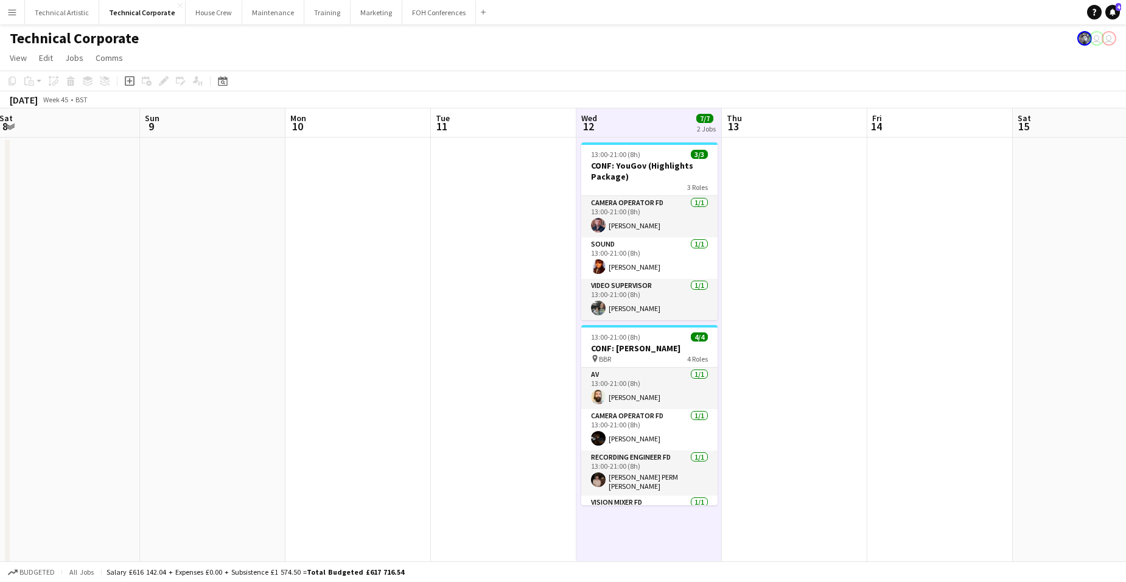
click at [645, 119] on app-board-header-date "Wed 12 7/7 2 Jobs" at bounding box center [650, 122] width 146 height 29
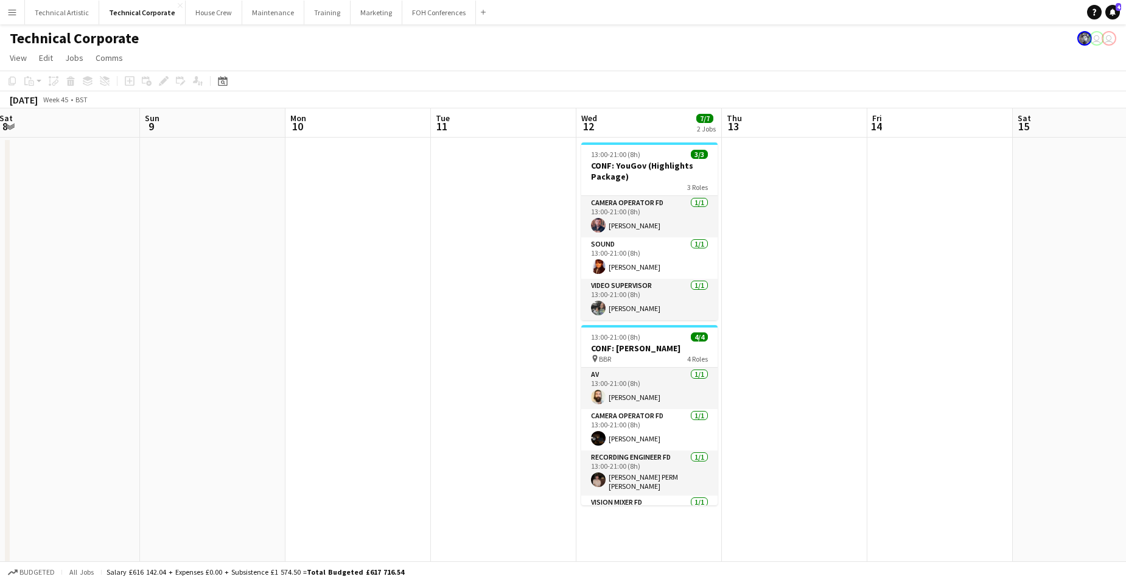
click at [645, 119] on app-board-header-date "Wed 12 7/7 2 Jobs" at bounding box center [650, 122] width 146 height 29
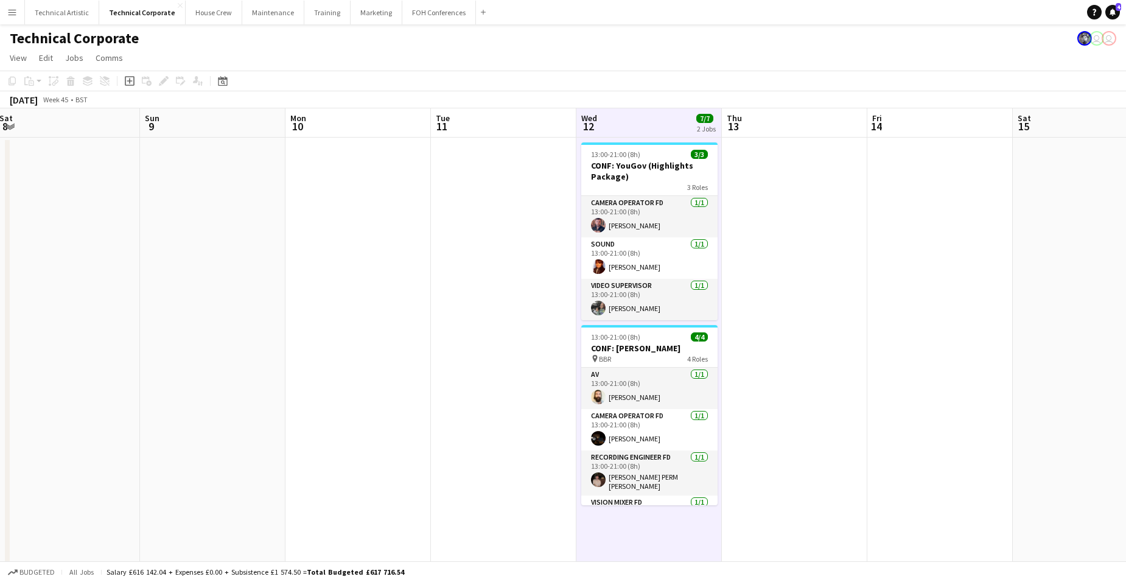
click at [648, 122] on app-board-header-date "Wed 12 7/7 2 Jobs" at bounding box center [650, 122] width 146 height 29
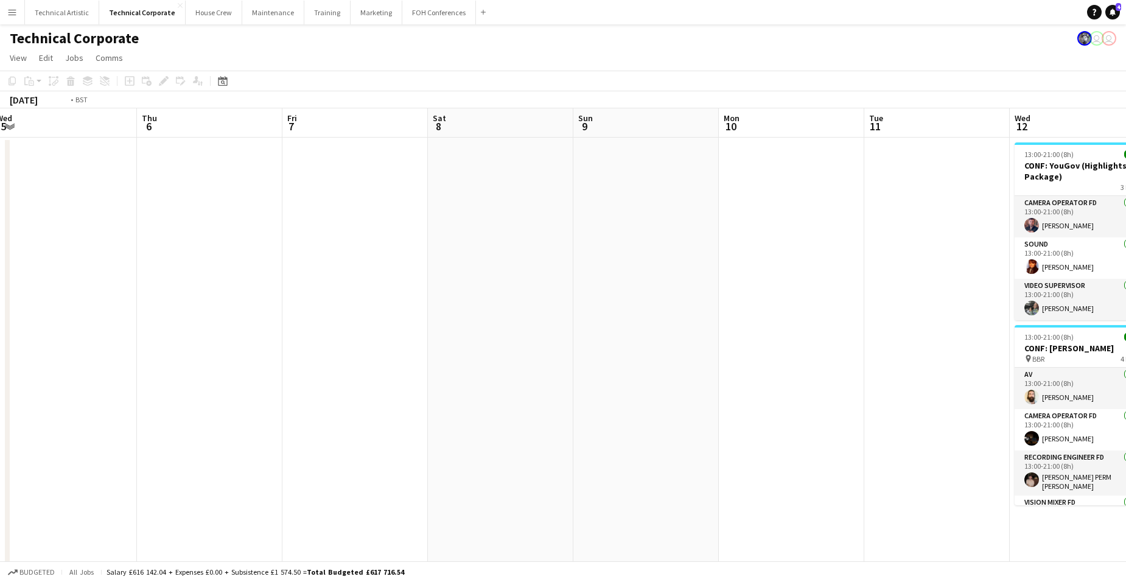
drag, startPoint x: 131, startPoint y: 440, endPoint x: 890, endPoint y: 379, distance: 761.2
click at [890, 378] on app-calendar-viewport "Mon 3 Tue 4 Wed 5 Thu 6 Fri 7 Sat 8 Sun 9 Mon 10 Tue 11 Wed 12 7/7 2 Jobs Thu 1…" at bounding box center [563, 585] width 1126 height 954
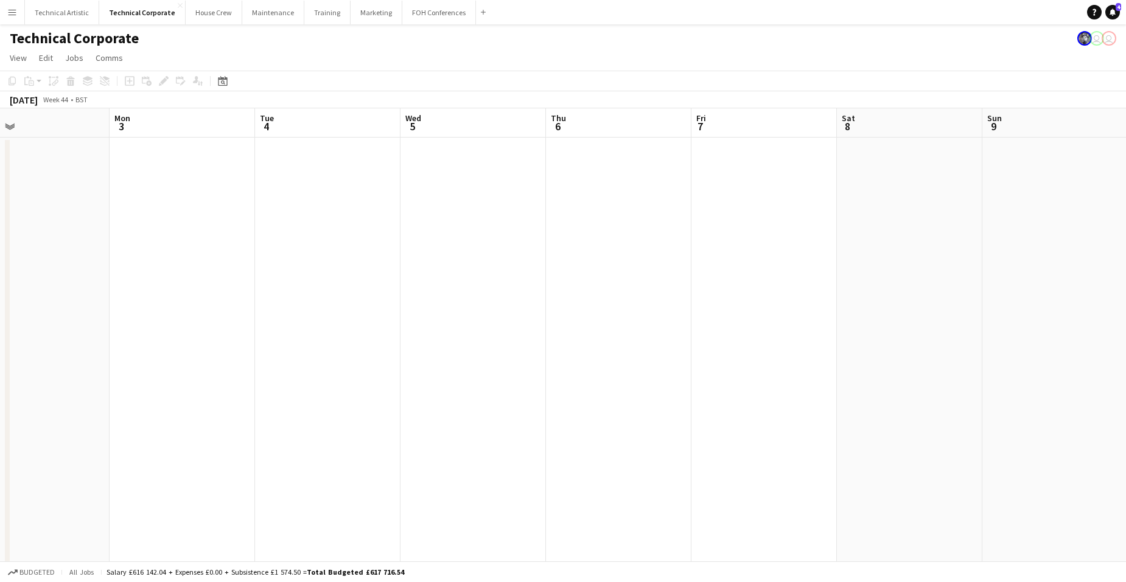
drag, startPoint x: 560, startPoint y: 482, endPoint x: 689, endPoint y: 501, distance: 131.1
click at [1054, 461] on app-calendar-viewport "Fri 31 Sat 1 Sun 2 Mon 3 Tue 4 Wed 5 Thu 6 Fri 7 Sat 8 Sun 9 Mon 10 Tue 11 Wed …" at bounding box center [563, 585] width 1126 height 954
drag, startPoint x: 527, startPoint y: 515, endPoint x: 1135, endPoint y: 488, distance: 608.3
click at [1126, 491] on html "Menu Boards Boards Boards All jobs Status Workforce Workforce My Workforce Recr…" at bounding box center [563, 541] width 1126 height 1083
drag, startPoint x: 431, startPoint y: 487, endPoint x: 972, endPoint y: 435, distance: 543.9
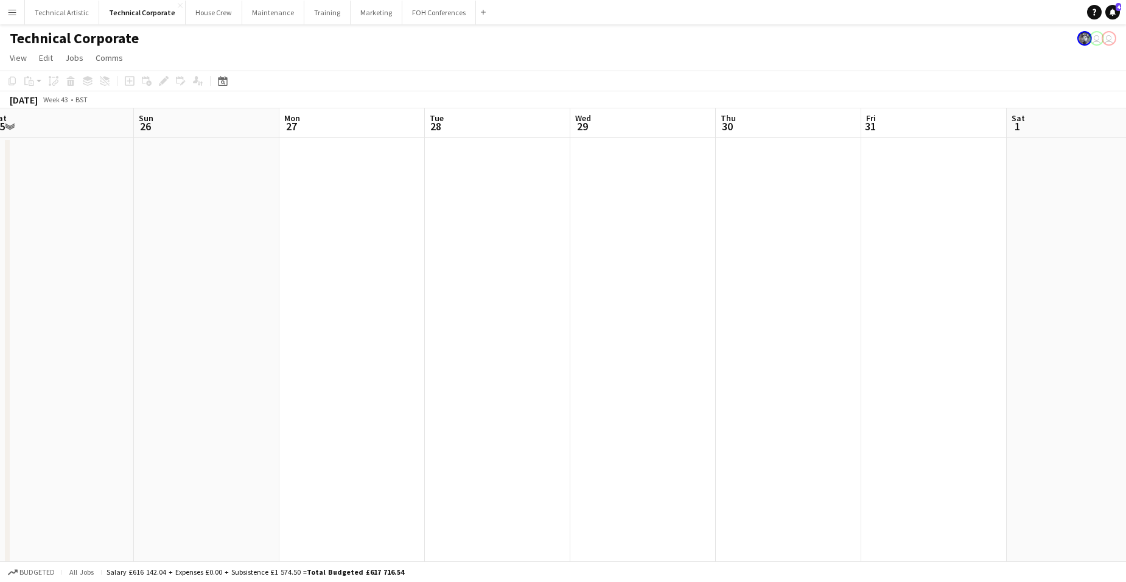
click at [963, 437] on app-calendar-viewport "Thu 23 5/5 1 Job Fri 24 Sat 25 Sun 26 Mon 27 Tue 28 Wed 29 Thu 30 Fri 31 Sat 1 …" at bounding box center [563, 585] width 1126 height 954
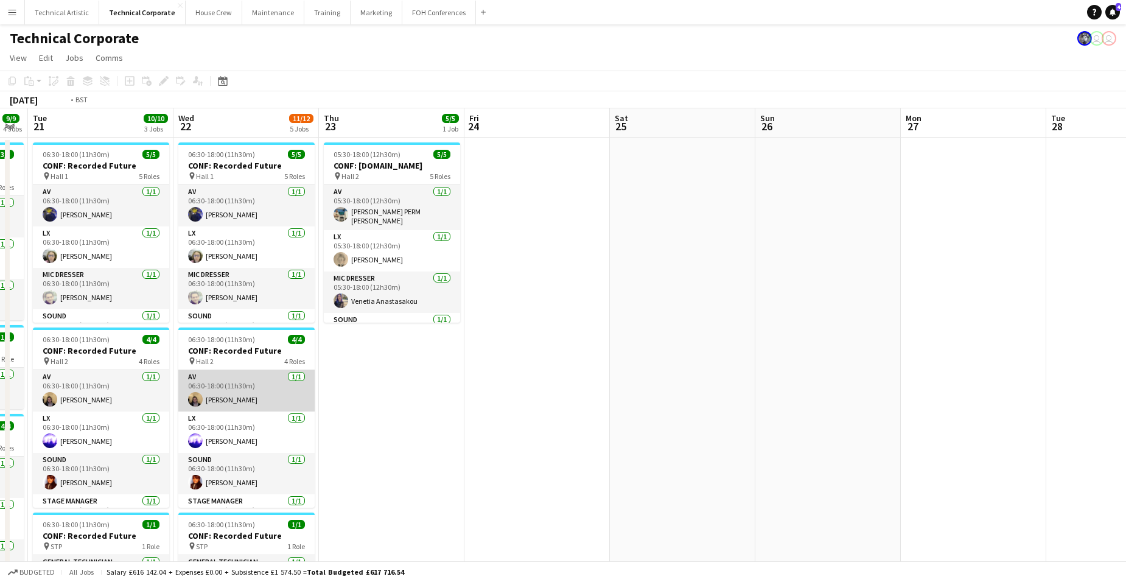
drag, startPoint x: 243, startPoint y: 455, endPoint x: 762, endPoint y: 410, distance: 521.4
click at [787, 396] on app-calendar-viewport "Sun 19 Mon 20 9/9 4 Jobs Tue 21 10/10 3 Jobs Wed 22 11/12 5 Jobs Thu 23 5/5 1 J…" at bounding box center [563, 585] width 1126 height 954
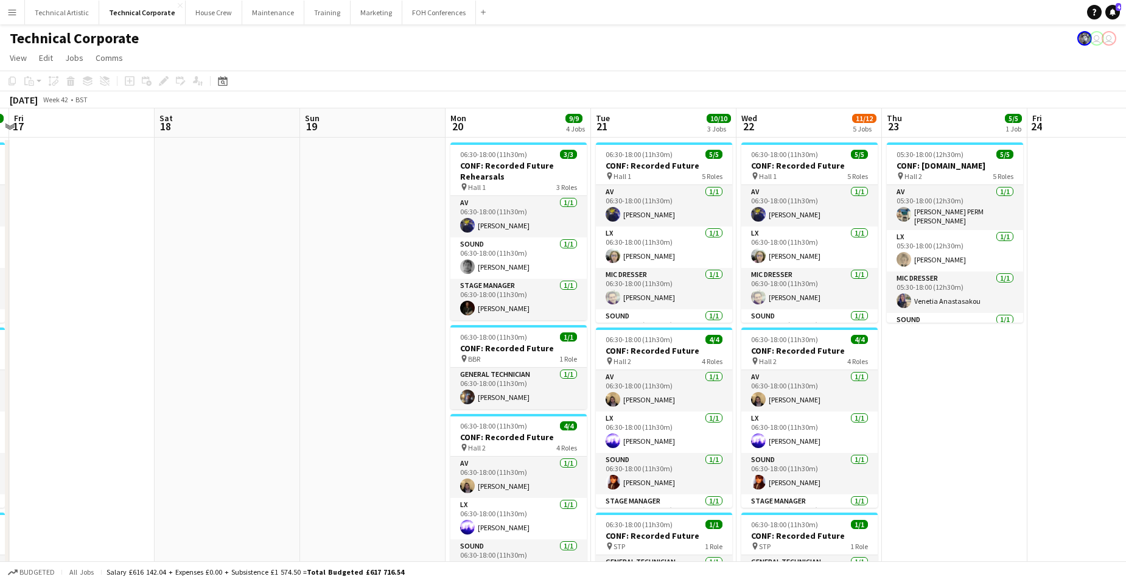
click at [989, 383] on app-calendar-viewport "Wed 15 10/10 5 Jobs Thu 16 12/12 4 Jobs Fri 17 Sat 18 Sun 19 Mon 20 9/9 4 Jobs …" at bounding box center [563, 585] width 1126 height 954
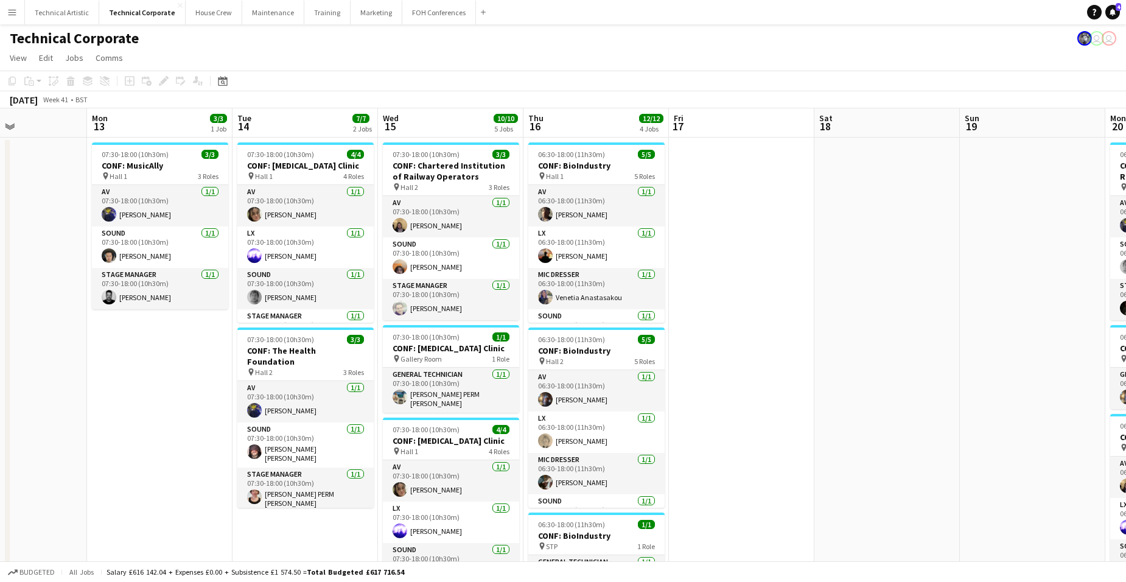
click at [1024, 375] on app-calendar-viewport "Fri 10 Sat 11 Sun 12 Mon 13 3/3 1 Job Tue 14 7/7 2 Jobs Wed 15 10/10 5 Jobs Thu…" at bounding box center [563, 585] width 1126 height 954
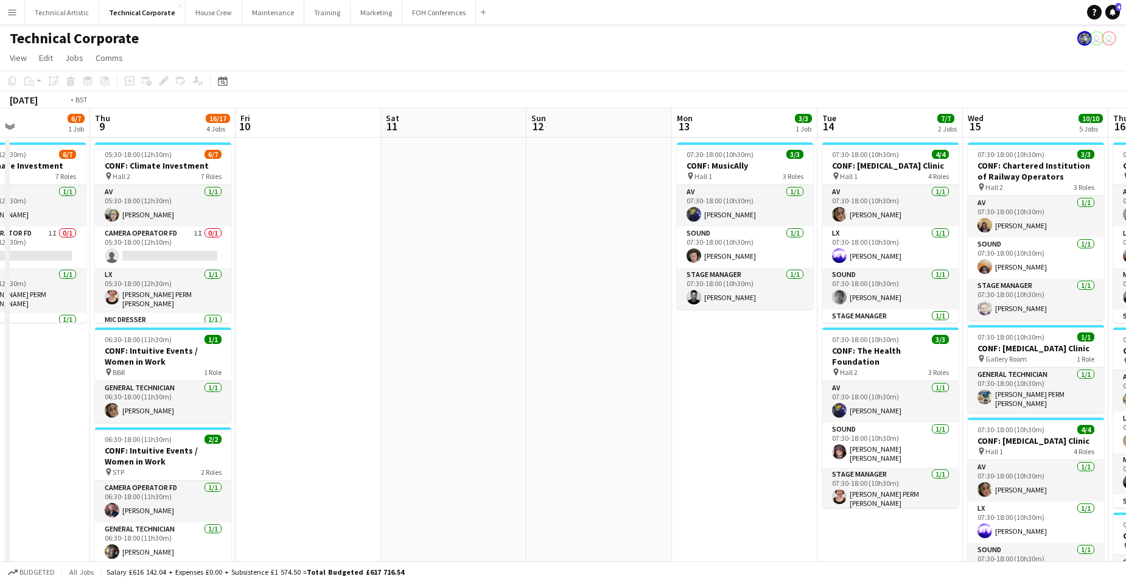
drag, startPoint x: 365, startPoint y: 388, endPoint x: 1043, endPoint y: 366, distance: 678.1
click at [1030, 367] on app-calendar-viewport "Mon 6 5/5 2 Jobs Tue 7 11/11 5 Jobs Wed 8 6/7 1 Job Thu 9 16/17 4 Jobs Fri 10 S…" at bounding box center [563, 585] width 1126 height 954
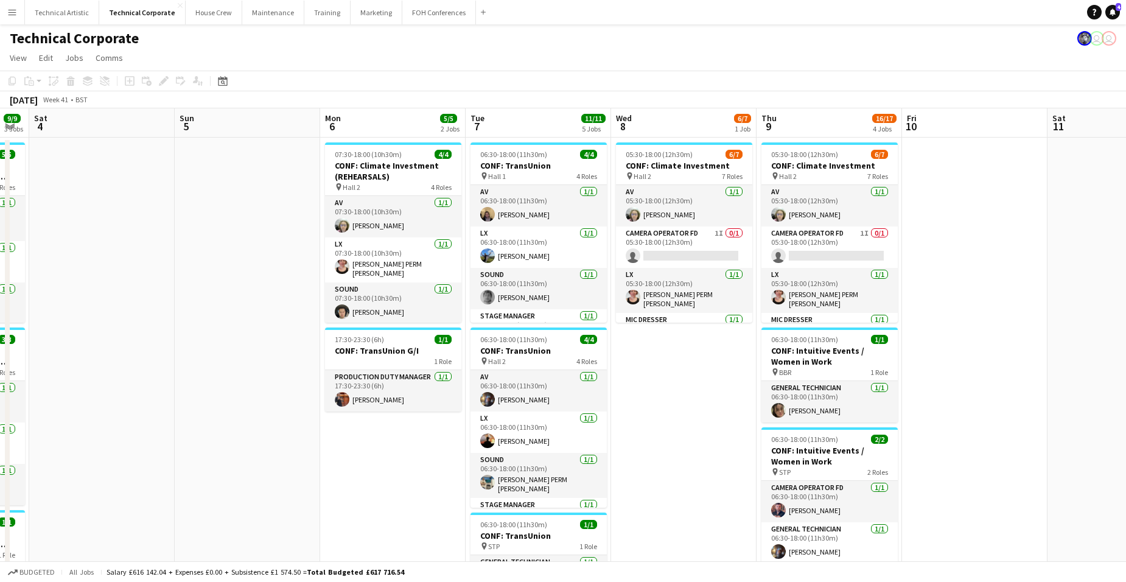
drag, startPoint x: 958, startPoint y: 372, endPoint x: 1081, endPoint y: 372, distance: 123.6
click at [1042, 372] on app-calendar-viewport "Wed 1 9/9 4 Jobs Thu 2 9/9 3 Jobs Fri 3 9/9 3 Jobs Sat 4 Sun 5 Mon 6 5/5 2 Jobs…" at bounding box center [563, 585] width 1126 height 954
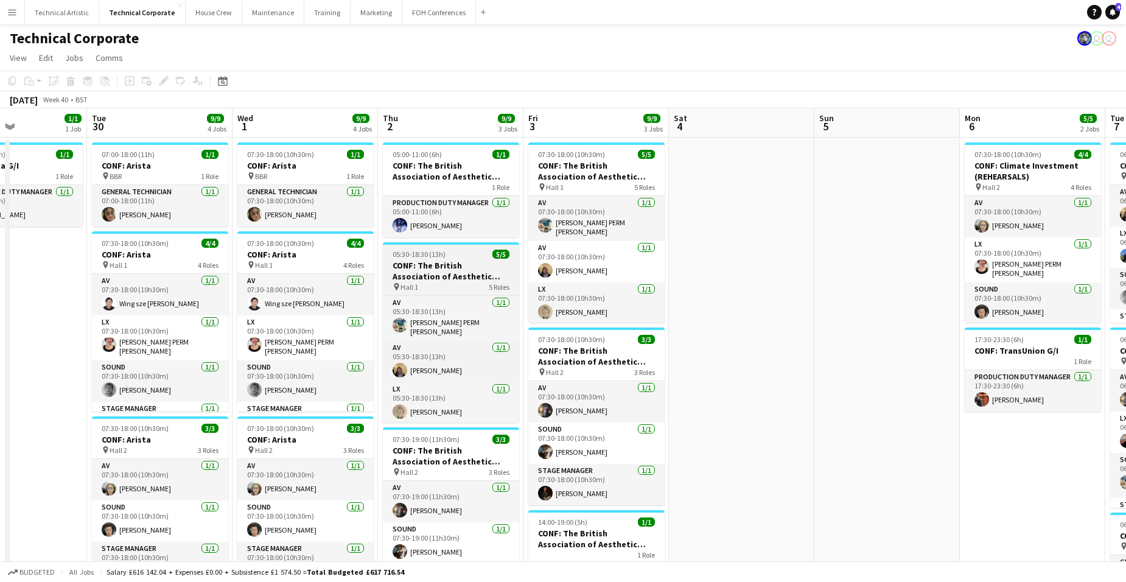
scroll to position [80, 0]
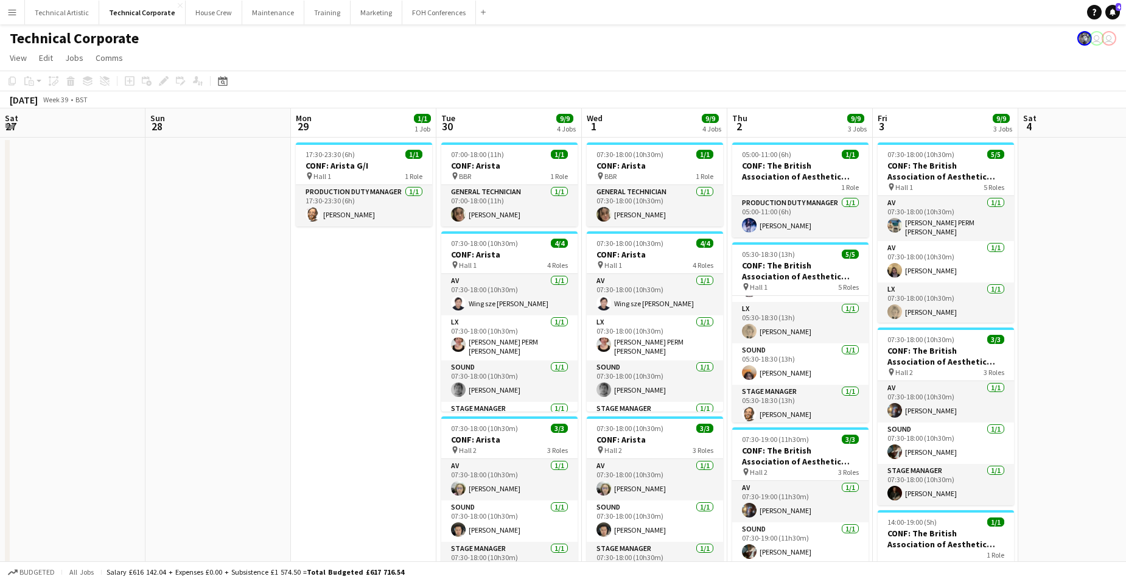
drag, startPoint x: 326, startPoint y: 371, endPoint x: 1137, endPoint y: 404, distance: 811.7
click at [1126, 404] on html "Menu Boards Boards Boards All jobs Status Workforce Workforce My Workforce Recr…" at bounding box center [563, 541] width 1126 height 1083
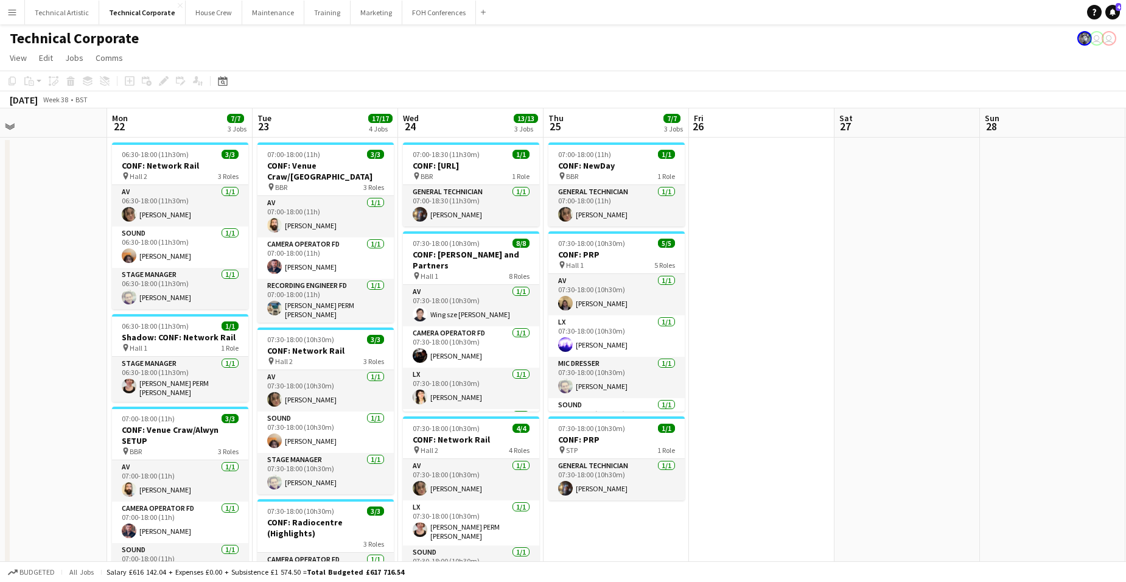
drag, startPoint x: 558, startPoint y: 406, endPoint x: 1136, endPoint y: 385, distance: 578.2
click at [1126, 385] on html "Menu Boards Boards Boards All jobs Status Workforce Workforce My Workforce Recr…" at bounding box center [563, 541] width 1126 height 1083
drag, startPoint x: 189, startPoint y: 365, endPoint x: 1039, endPoint y: 351, distance: 849.5
click at [1039, 351] on app-calendar-viewport "Fri 19 Sat 20 Sun 21 Mon 22 7/7 3 Jobs Tue 23 17/17 4 Jobs Wed 24 13/13 3 Jobs …" at bounding box center [563, 585] width 1126 height 954
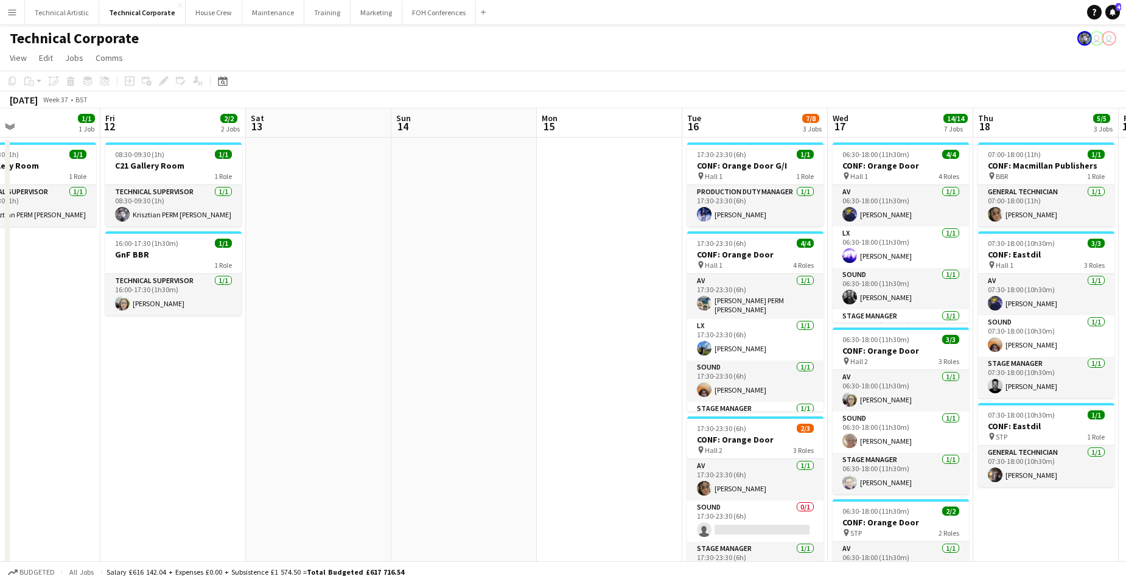
drag, startPoint x: 544, startPoint y: 376, endPoint x: 1137, endPoint y: 371, distance: 593.1
click at [1126, 371] on html "Menu Boards Boards Boards All jobs Status Workforce Workforce My Workforce Recr…" at bounding box center [563, 541] width 1126 height 1083
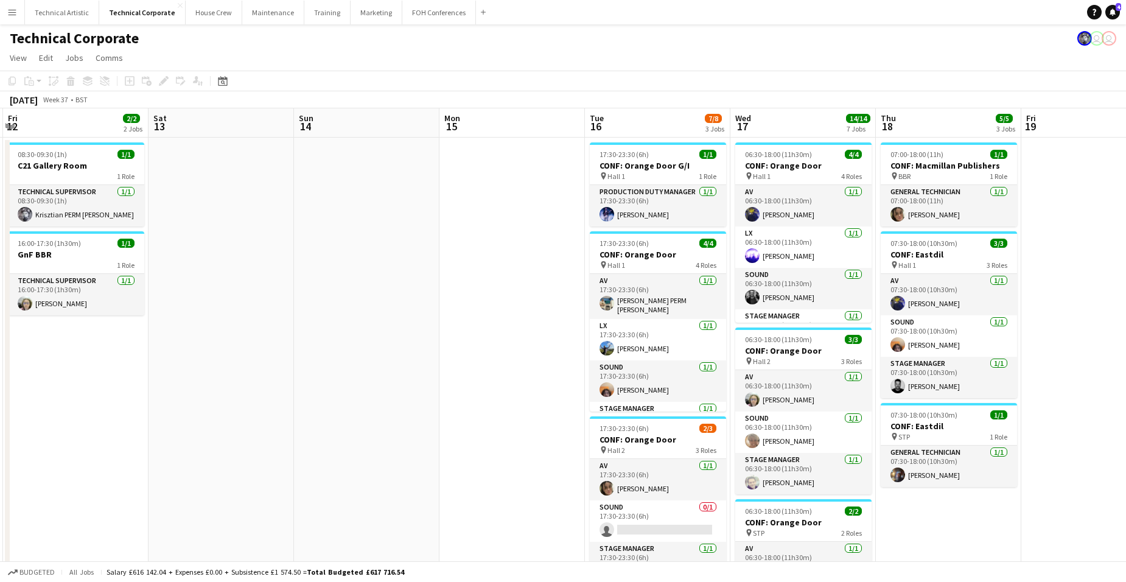
drag, startPoint x: 292, startPoint y: 362, endPoint x: 1135, endPoint y: 345, distance: 843.5
click at [1126, 345] on html "Menu Boards Boards Boards All jobs Status Workforce Workforce My Workforce Recr…" at bounding box center [563, 541] width 1126 height 1083
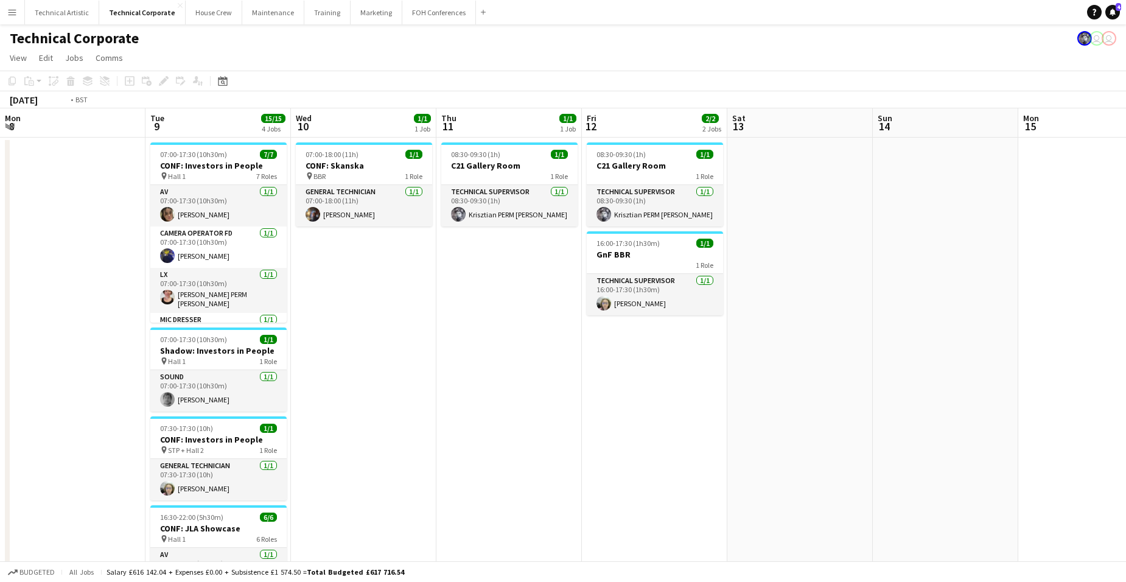
scroll to position [0, 356]
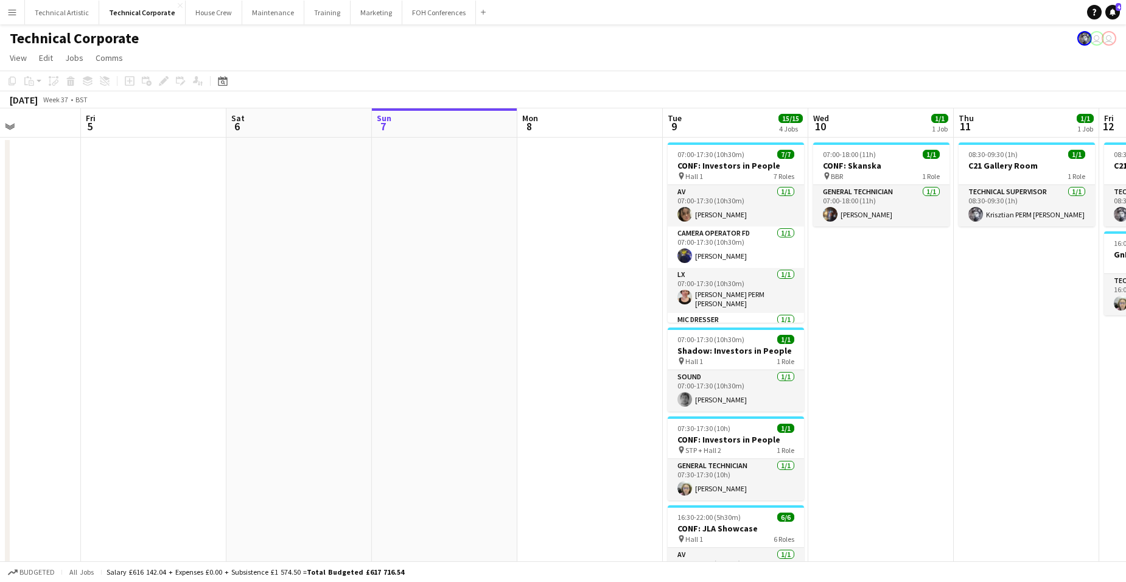
drag, startPoint x: 593, startPoint y: 435, endPoint x: 1132, endPoint y: 416, distance: 539.2
click at [1126, 416] on html "Menu Boards Boards Boards All jobs Status Workforce Workforce My Workforce Recr…" at bounding box center [563, 541] width 1126 height 1083
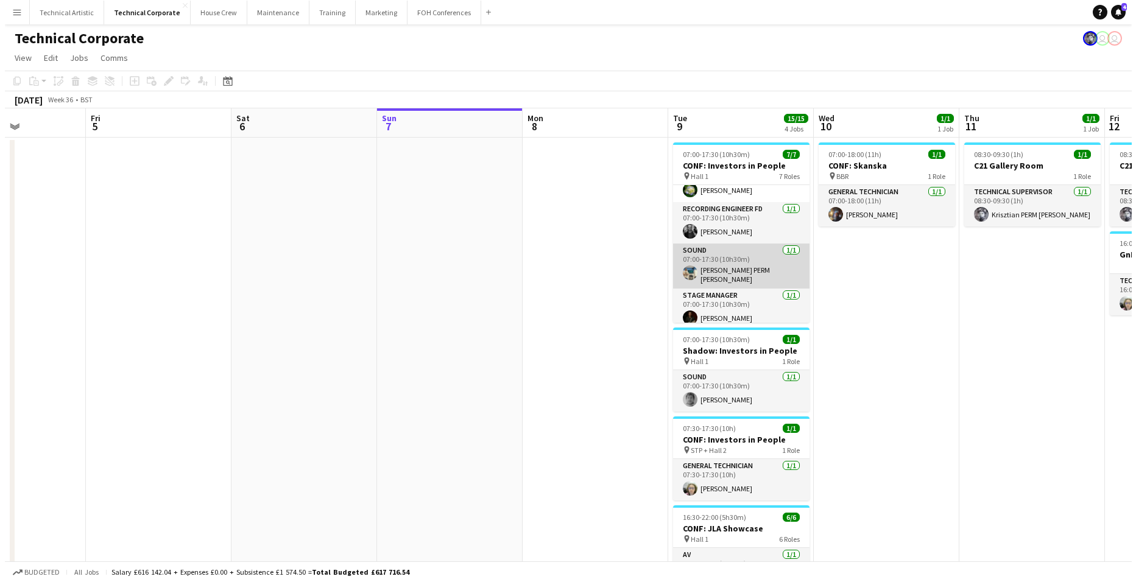
scroll to position [0, 0]
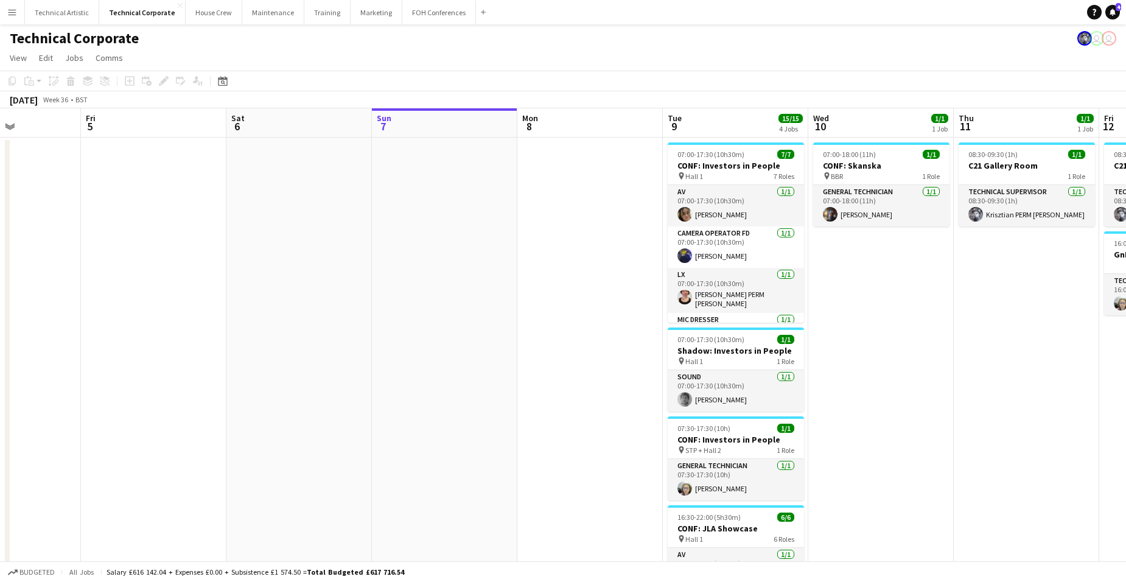
click at [737, 122] on app-board-header-date "Tue 9 15/15 4 Jobs" at bounding box center [736, 122] width 146 height 29
click at [55, 7] on button "Technical Artistic Close" at bounding box center [62, 13] width 74 height 24
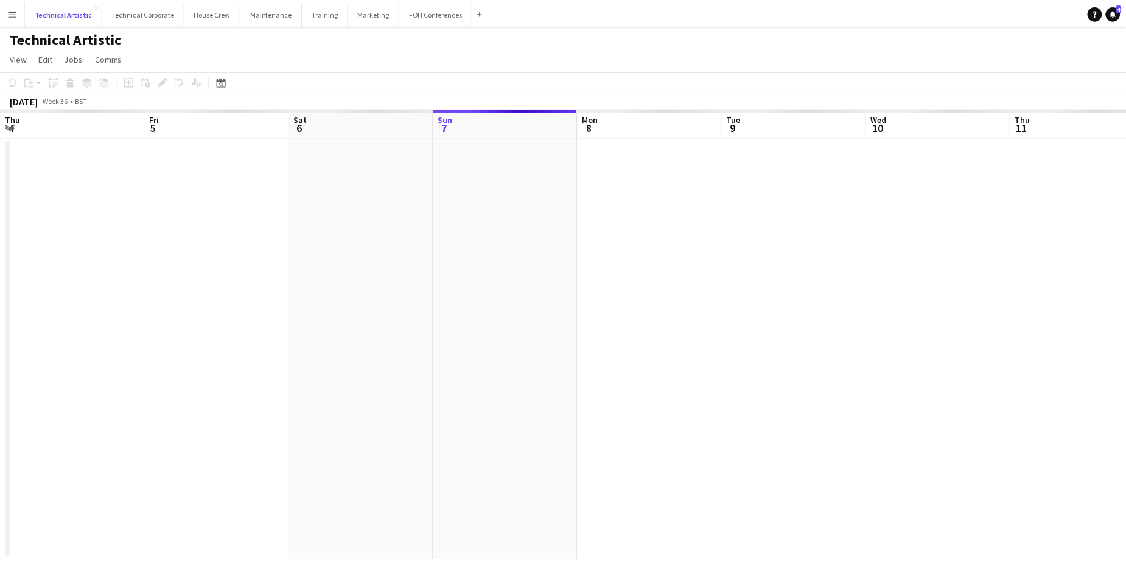
scroll to position [0, 291]
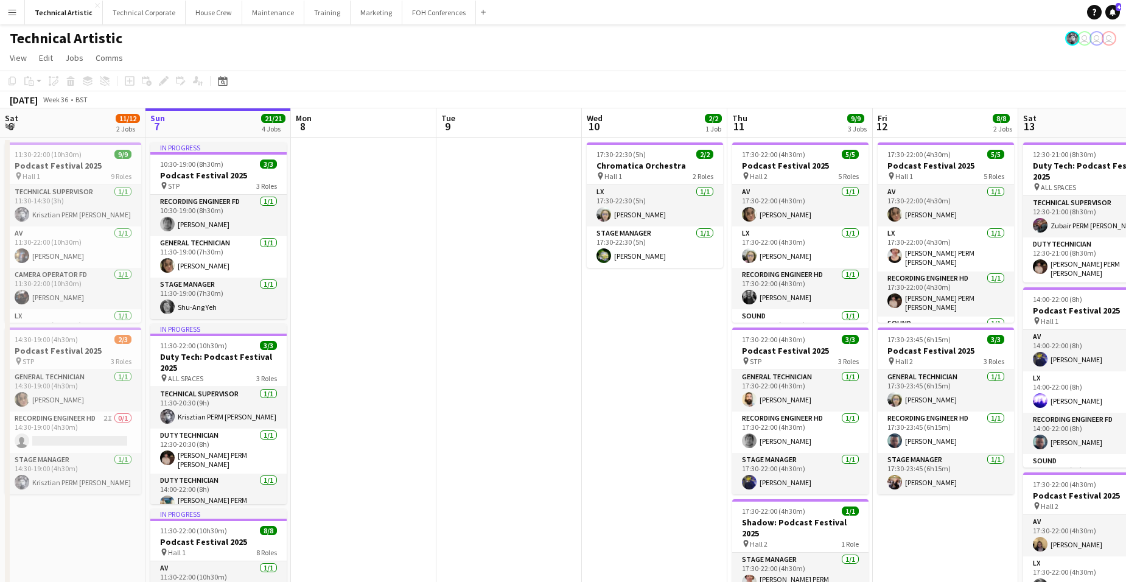
click at [365, 119] on app-board-header-date "Mon 8" at bounding box center [364, 122] width 146 height 29
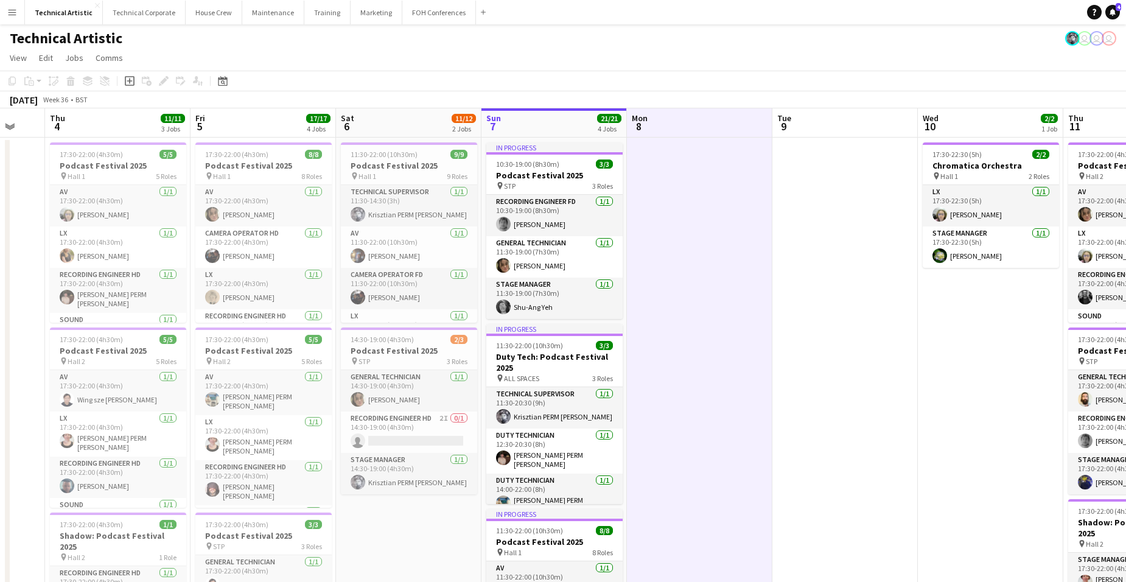
scroll to position [0, 245]
drag, startPoint x: 375, startPoint y: 294, endPoint x: 712, endPoint y: 293, distance: 336.7
click at [712, 293] on app-calendar-viewport "Tue 2 6/6 1 Job Wed 3 Thu 4 11/11 3 Jobs Fri 5 17/17 4 Jobs Sat 6 11/12 2 Jobs …" at bounding box center [563, 505] width 1126 height 794
click at [706, 175] on app-date-cell at bounding box center [701, 520] width 146 height 765
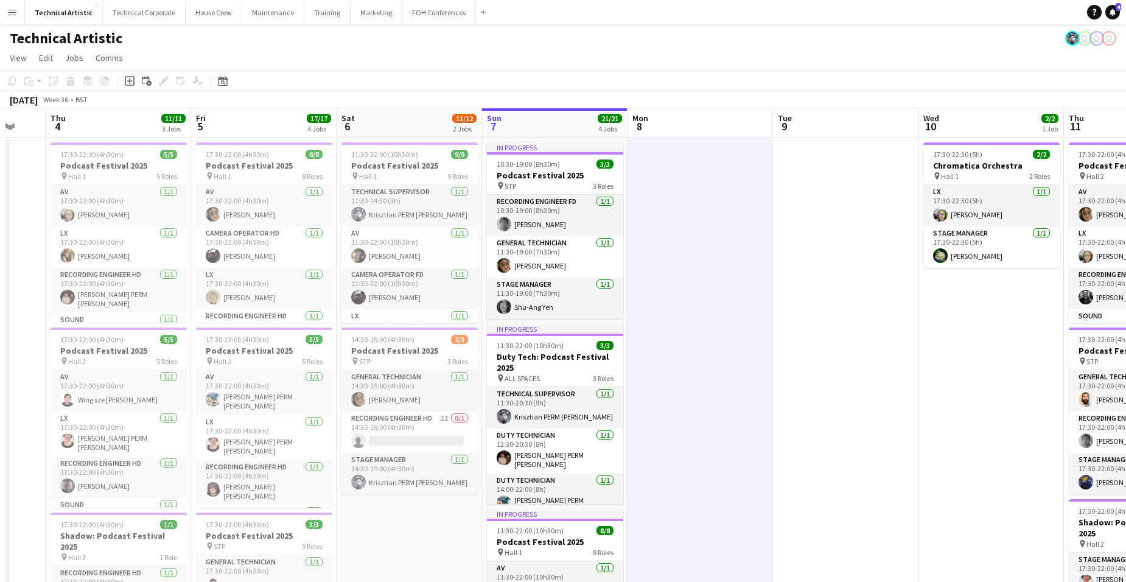
click at [706, 175] on app-date-cell at bounding box center [701, 520] width 146 height 765
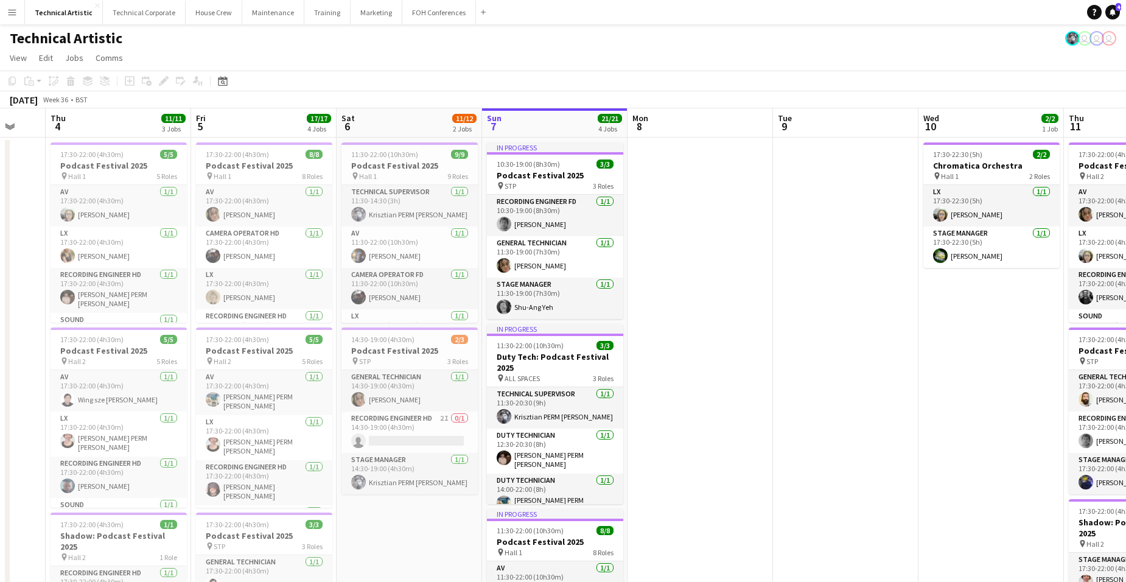
click at [705, 175] on app-date-cell at bounding box center [701, 520] width 146 height 765
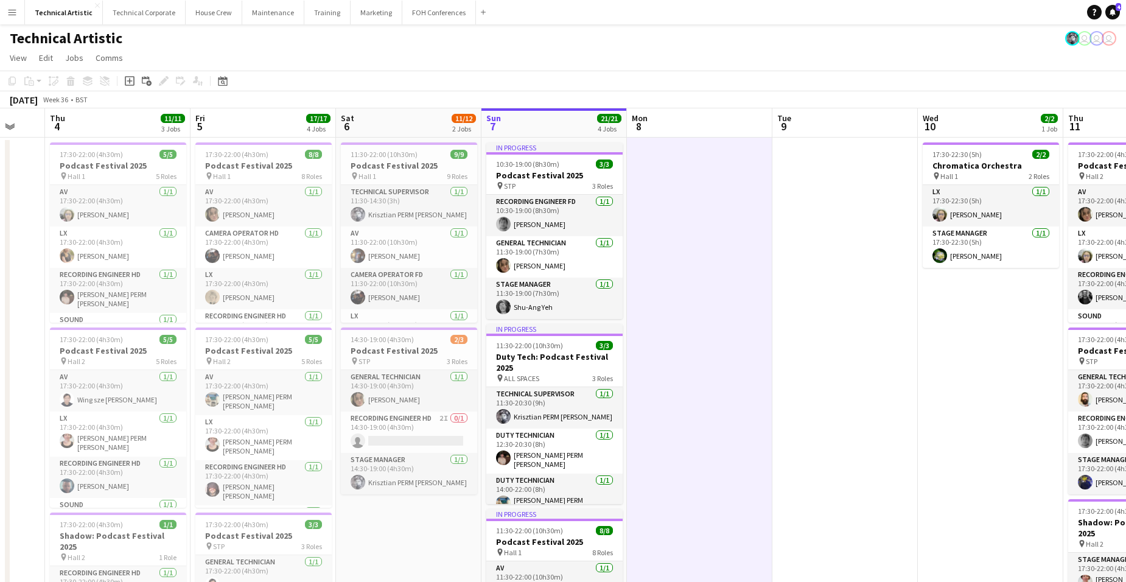
click at [705, 175] on app-date-cell at bounding box center [700, 520] width 146 height 765
